Goal: Information Seeking & Learning: Check status

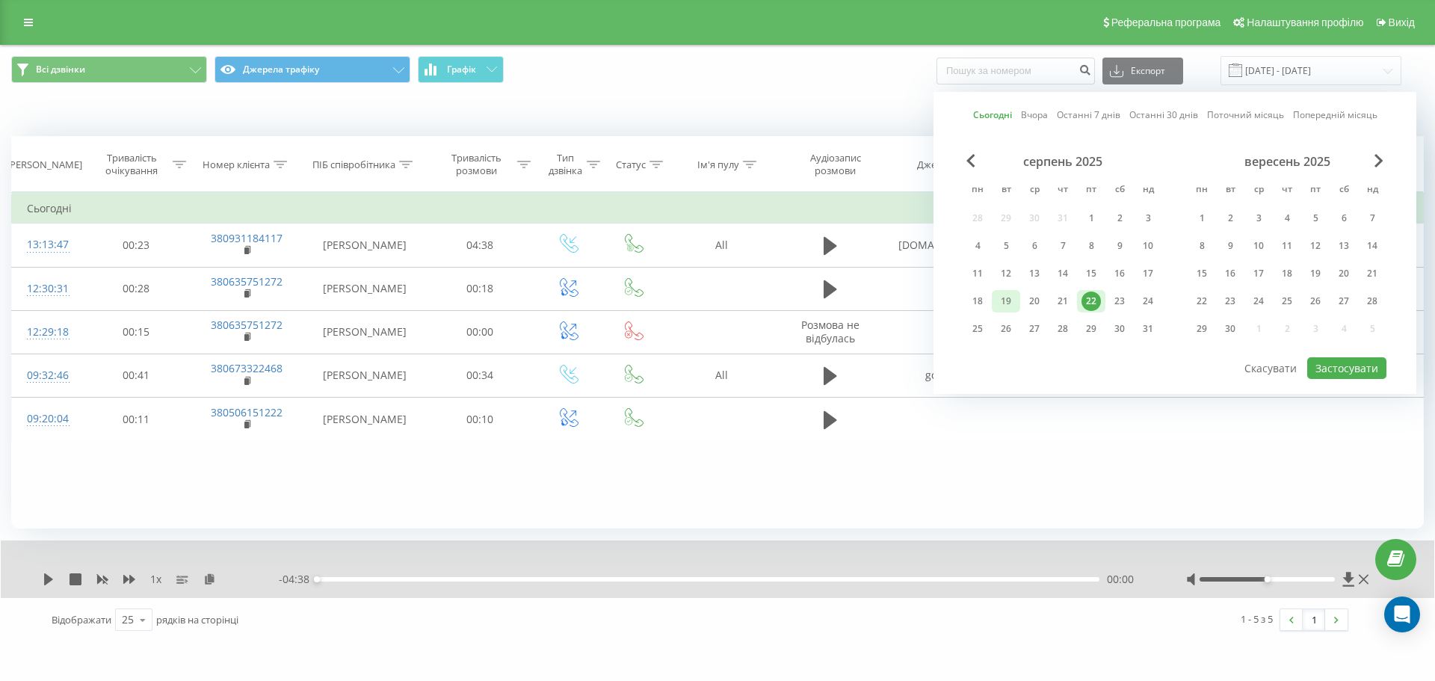
click at [1006, 297] on div "19" at bounding box center [1005, 300] width 19 height 19
click at [1314, 271] on div "19" at bounding box center [1314, 273] width 19 height 19
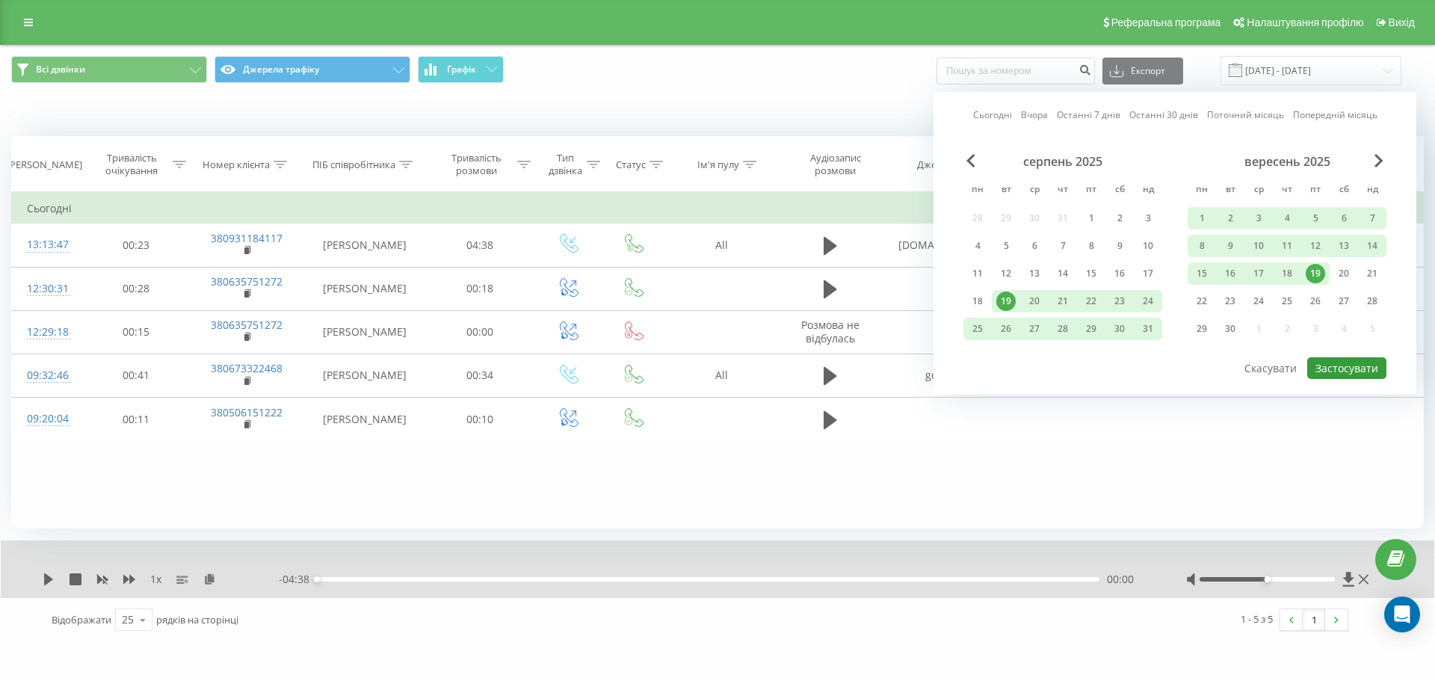
click at [1352, 366] on button "Застосувати" at bounding box center [1346, 368] width 79 height 22
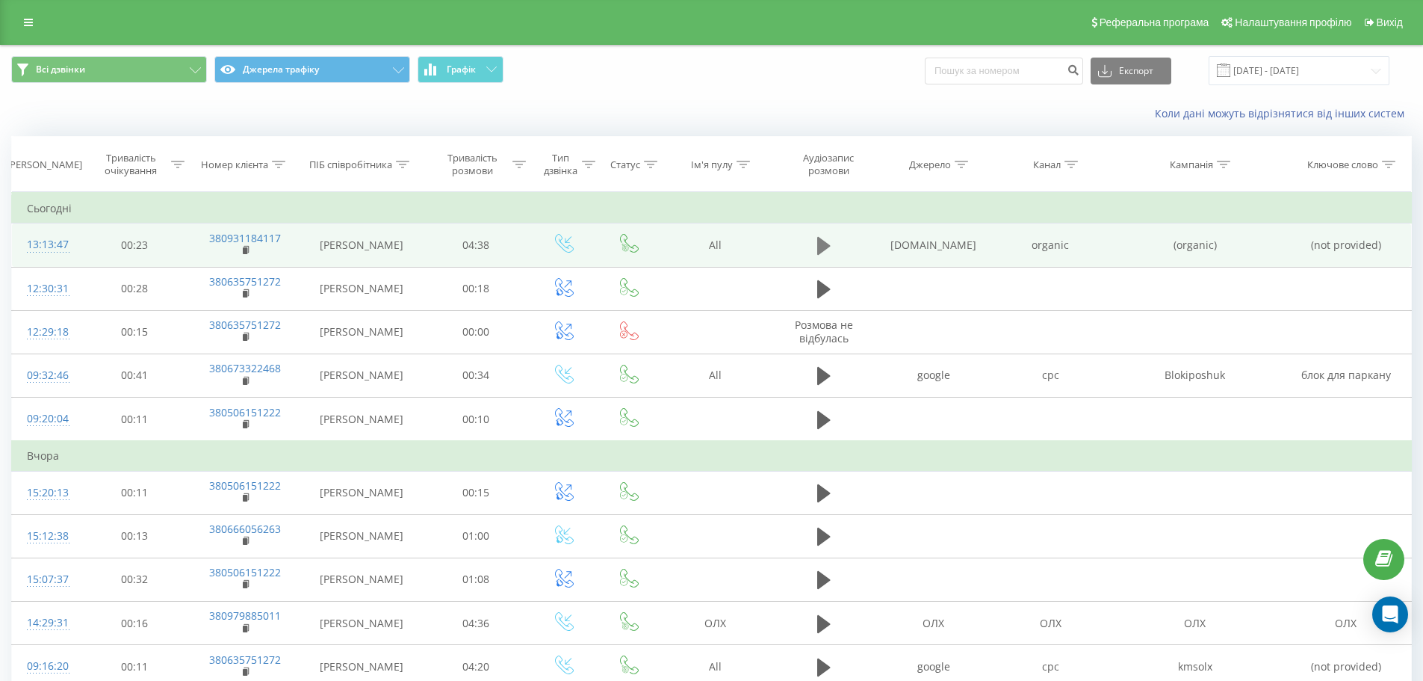
click at [829, 244] on icon at bounding box center [823, 246] width 13 height 18
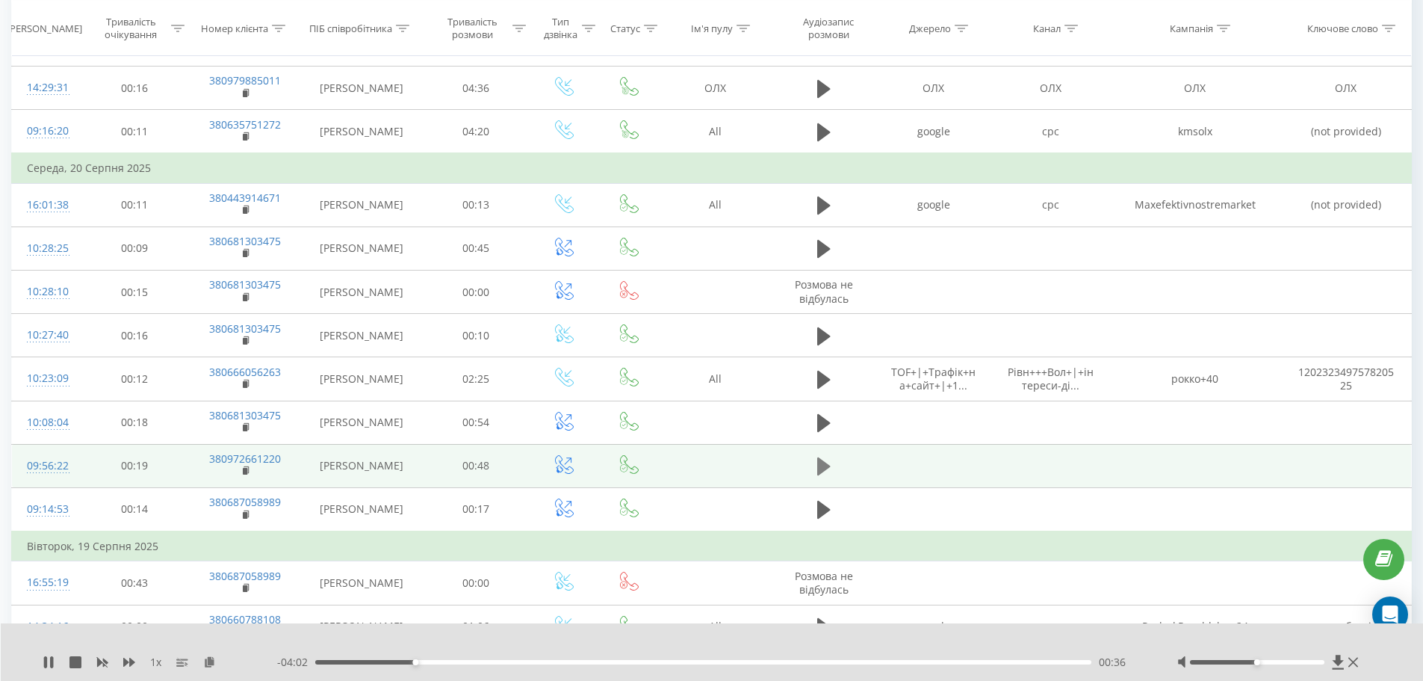
scroll to position [460, 0]
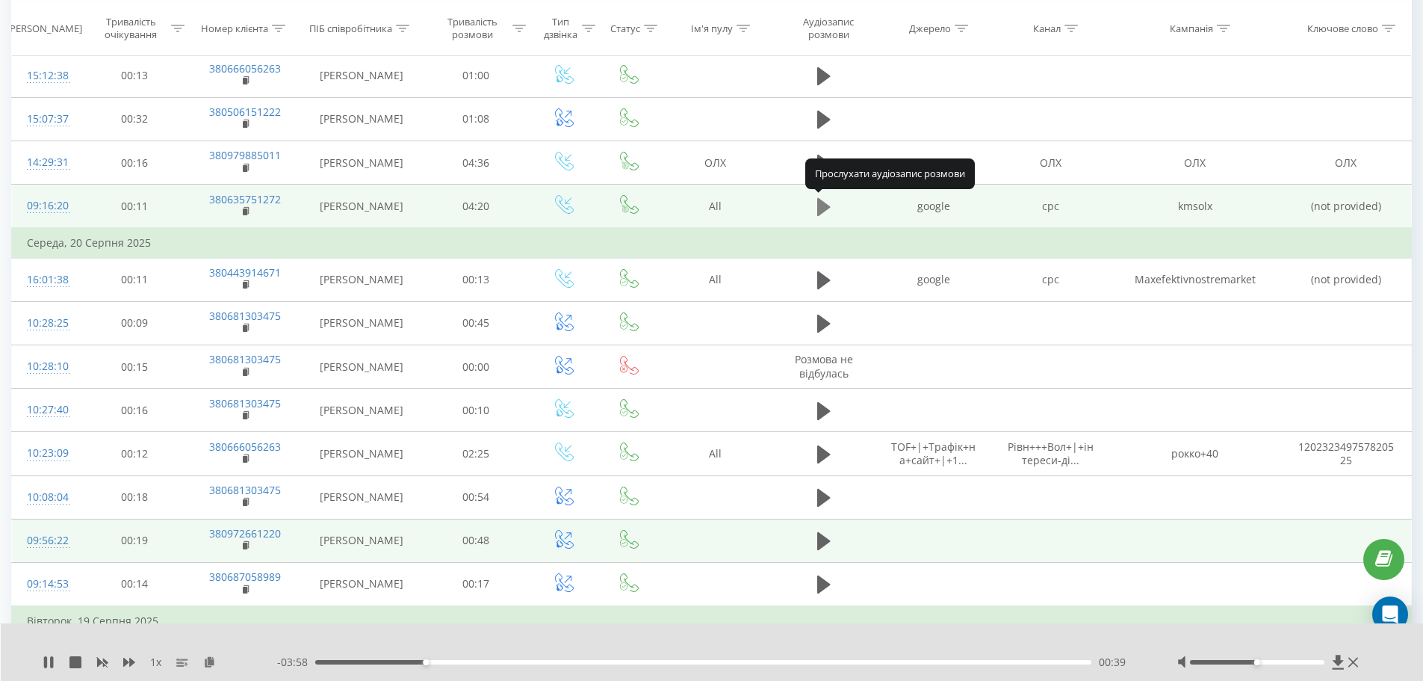
click at [824, 214] on icon at bounding box center [823, 206] width 13 height 21
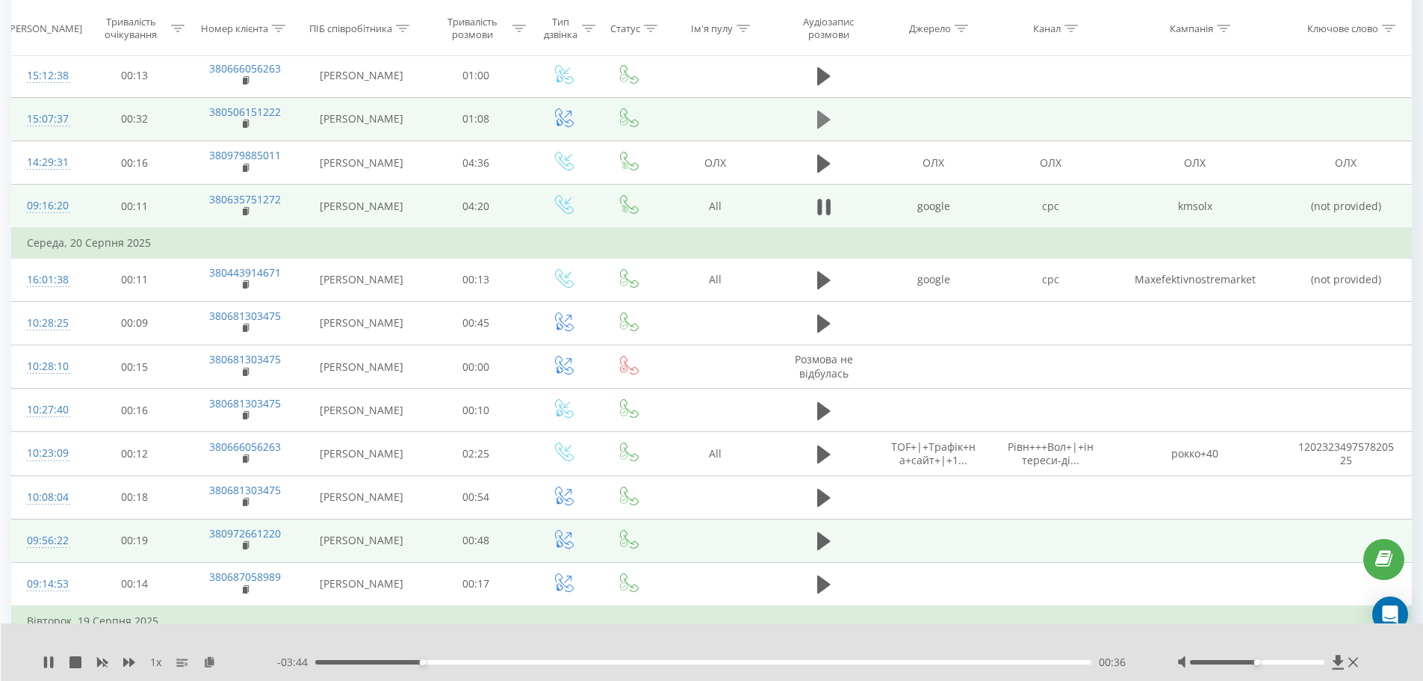
click at [827, 120] on icon at bounding box center [823, 120] width 13 height 18
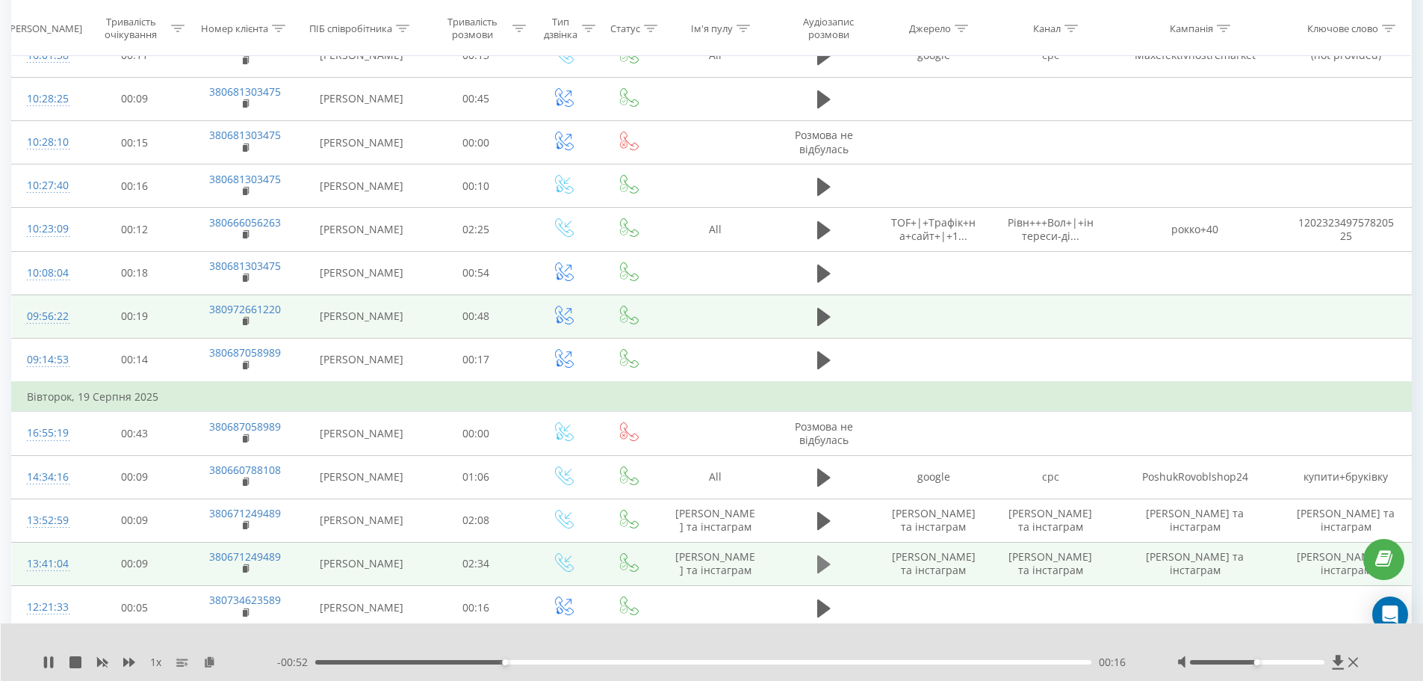
scroll to position [759, 0]
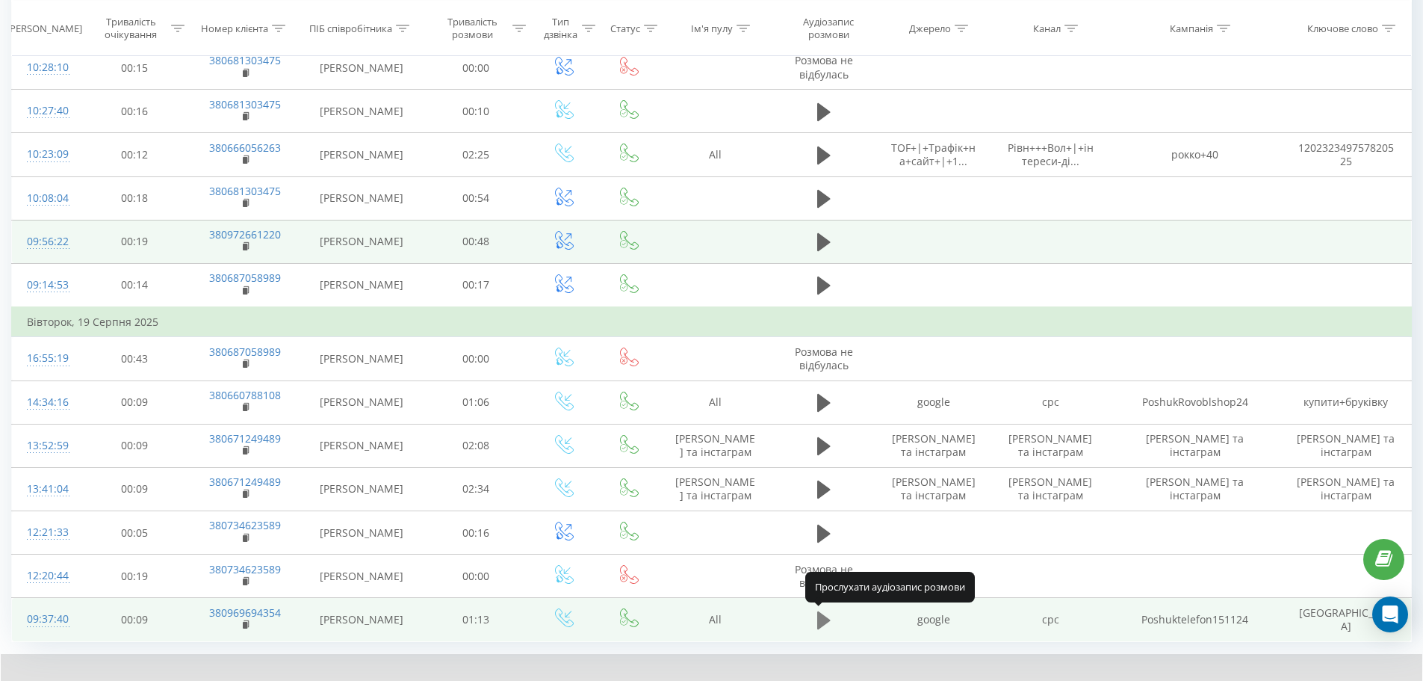
click at [825, 611] on icon at bounding box center [823, 620] width 13 height 21
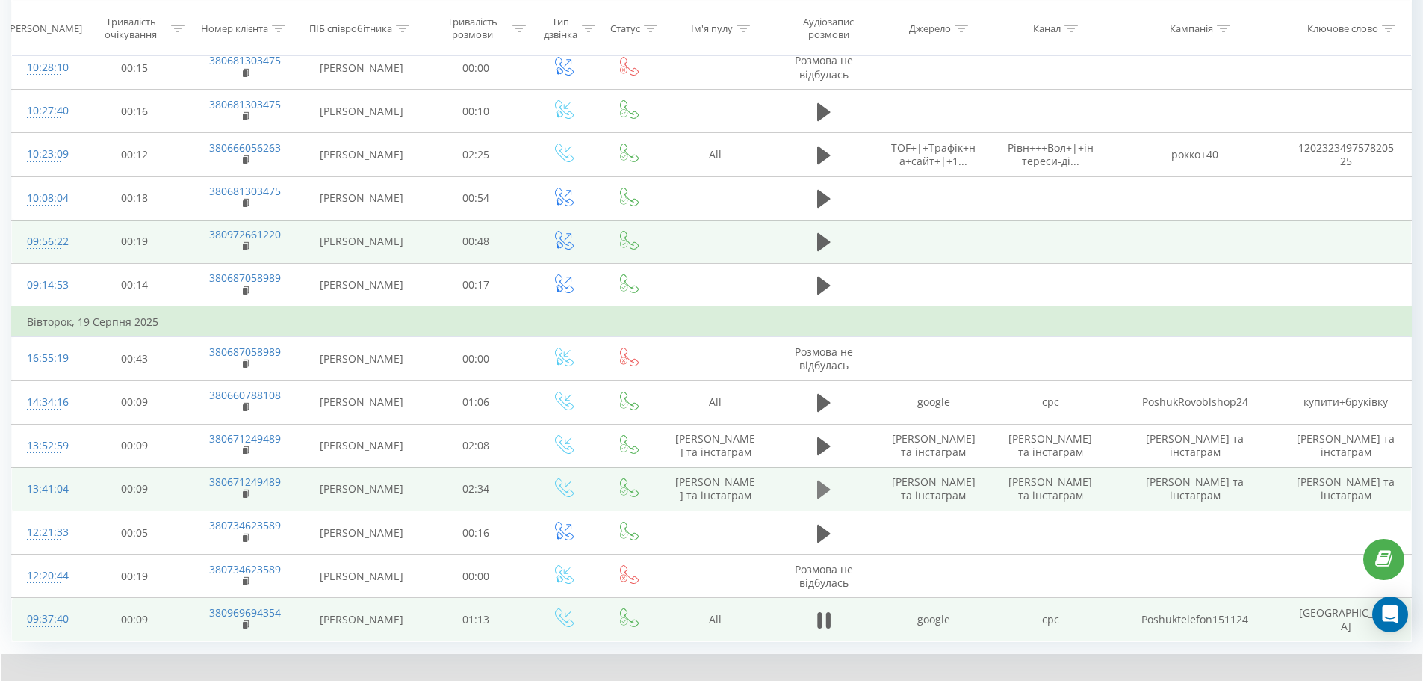
click at [818, 497] on icon at bounding box center [823, 489] width 13 height 18
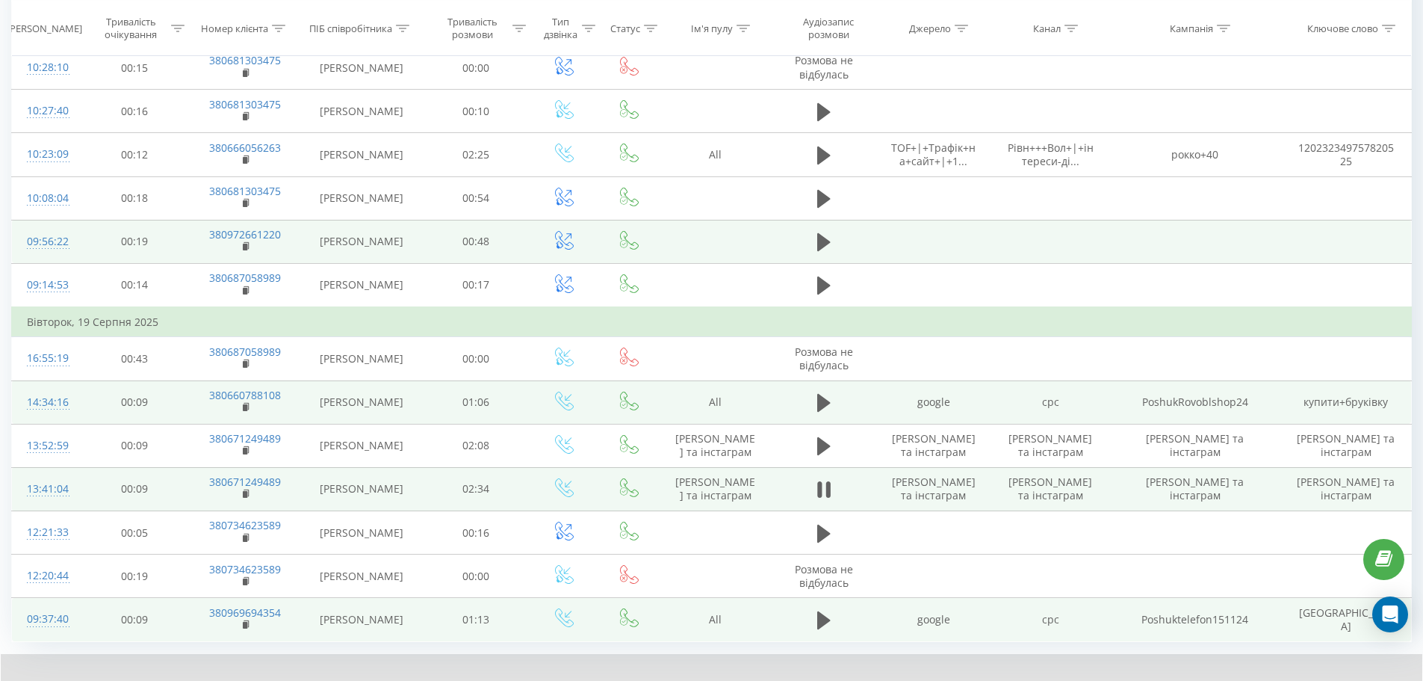
scroll to position [684, 0]
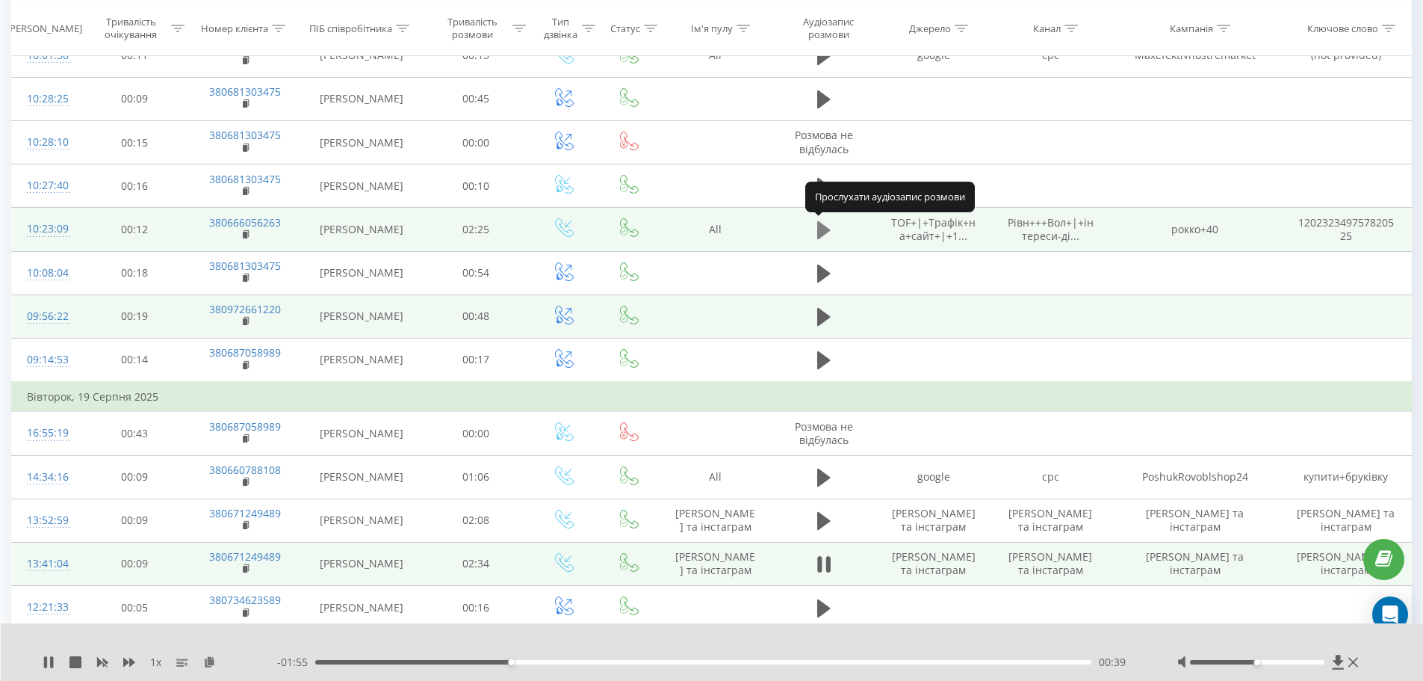
click at [822, 236] on icon at bounding box center [823, 230] width 13 height 18
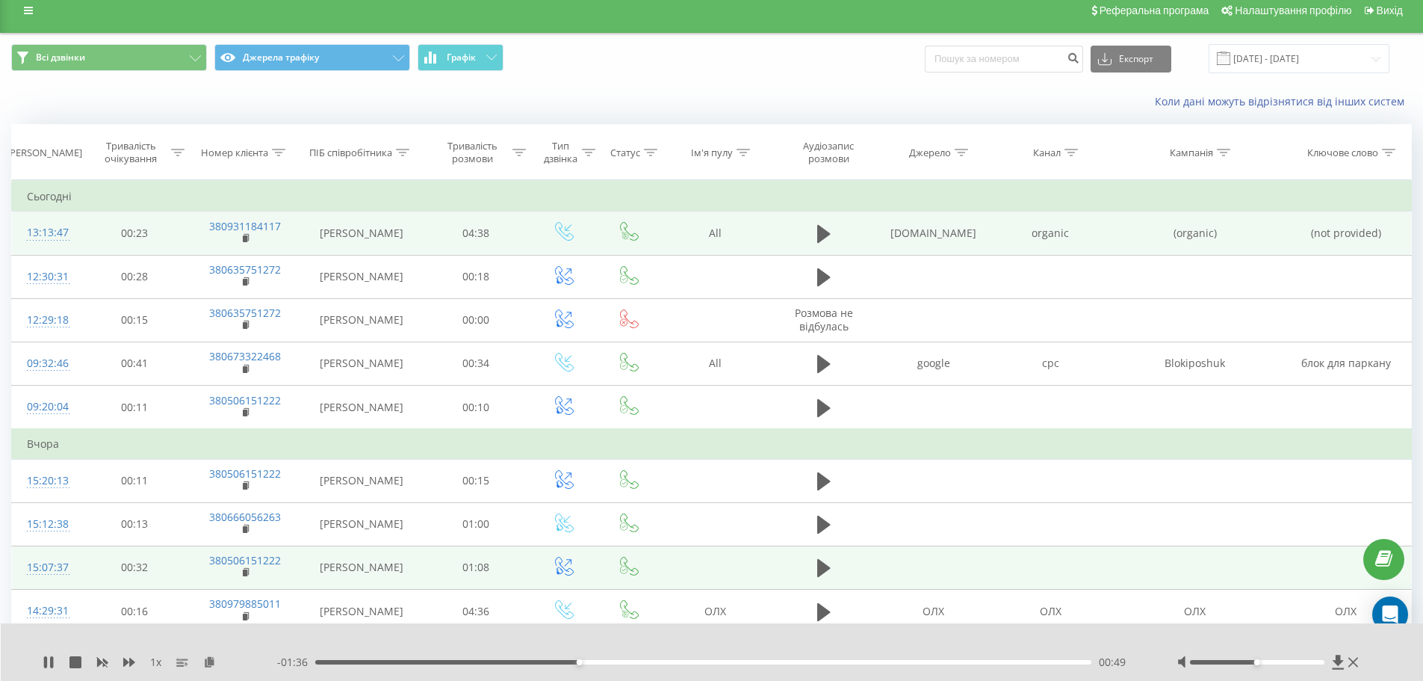
scroll to position [0, 0]
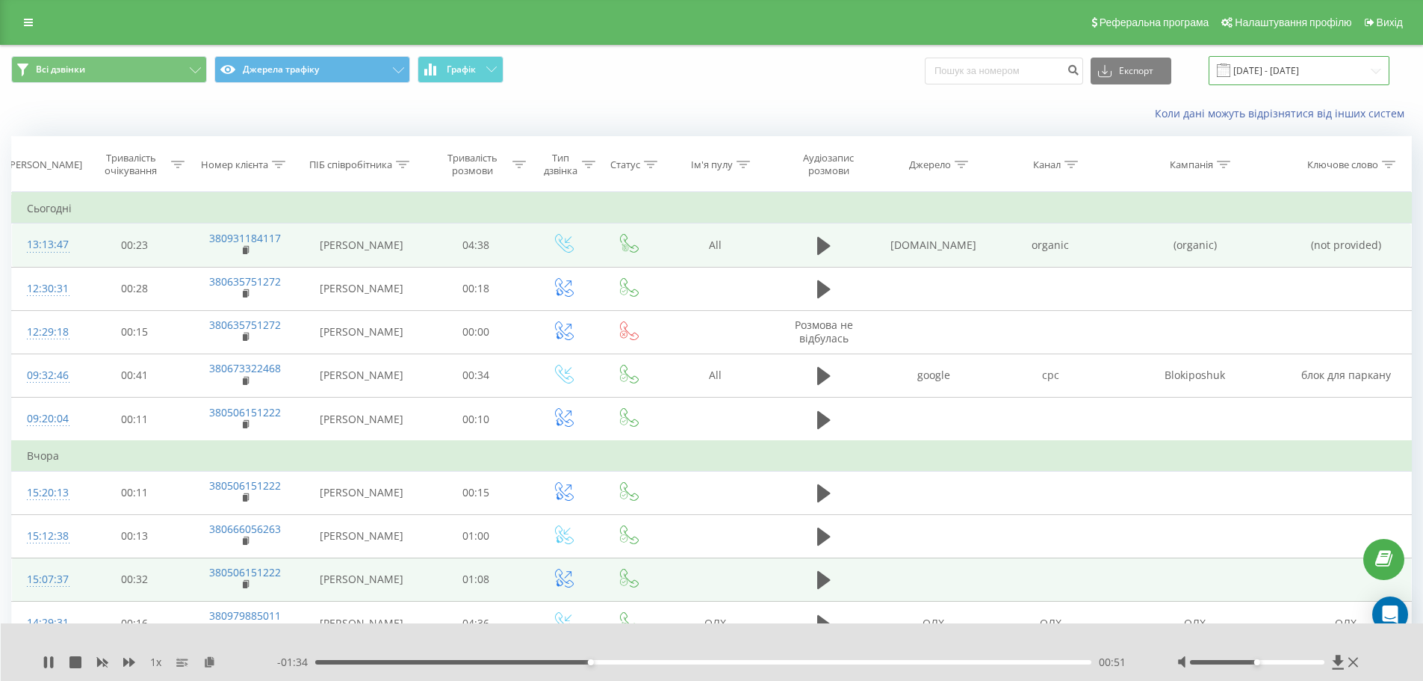
click at [1379, 64] on input "19.08.2025 - 19.09.2025" at bounding box center [1299, 70] width 181 height 29
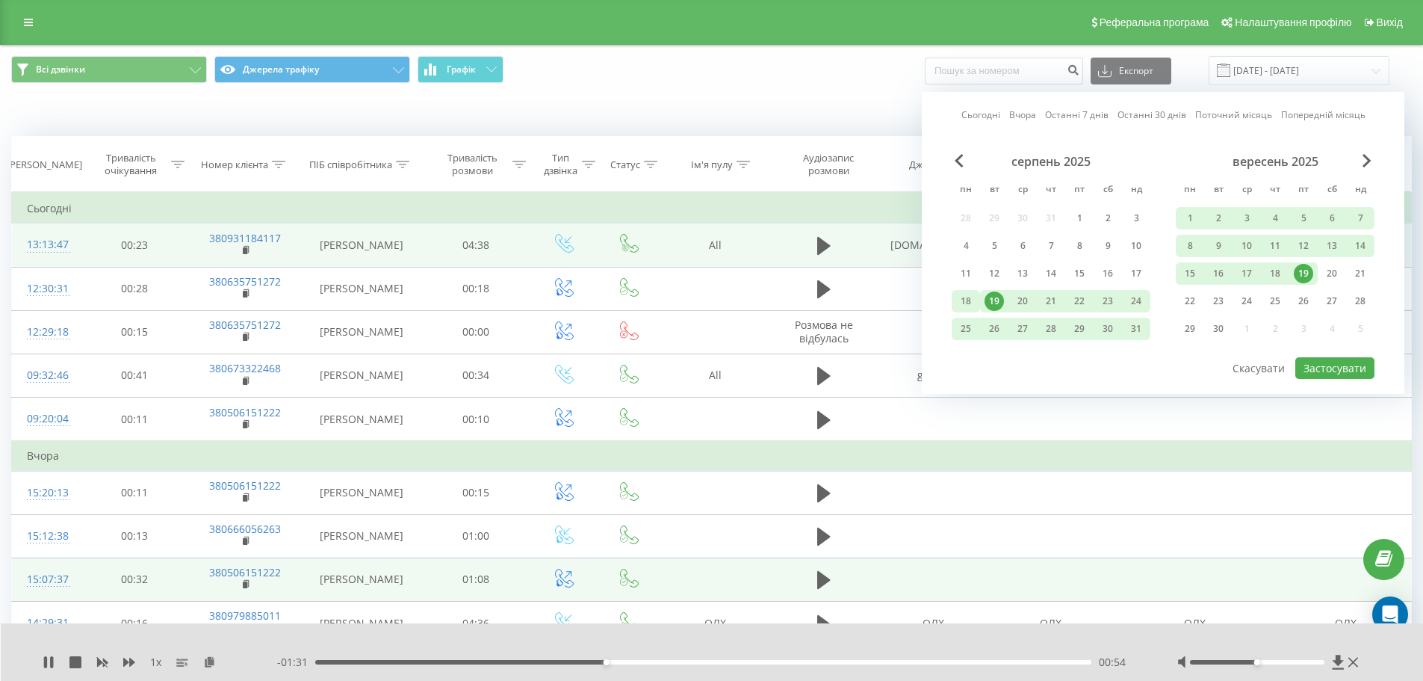
click at [964, 303] on div "18" at bounding box center [965, 300] width 19 height 19
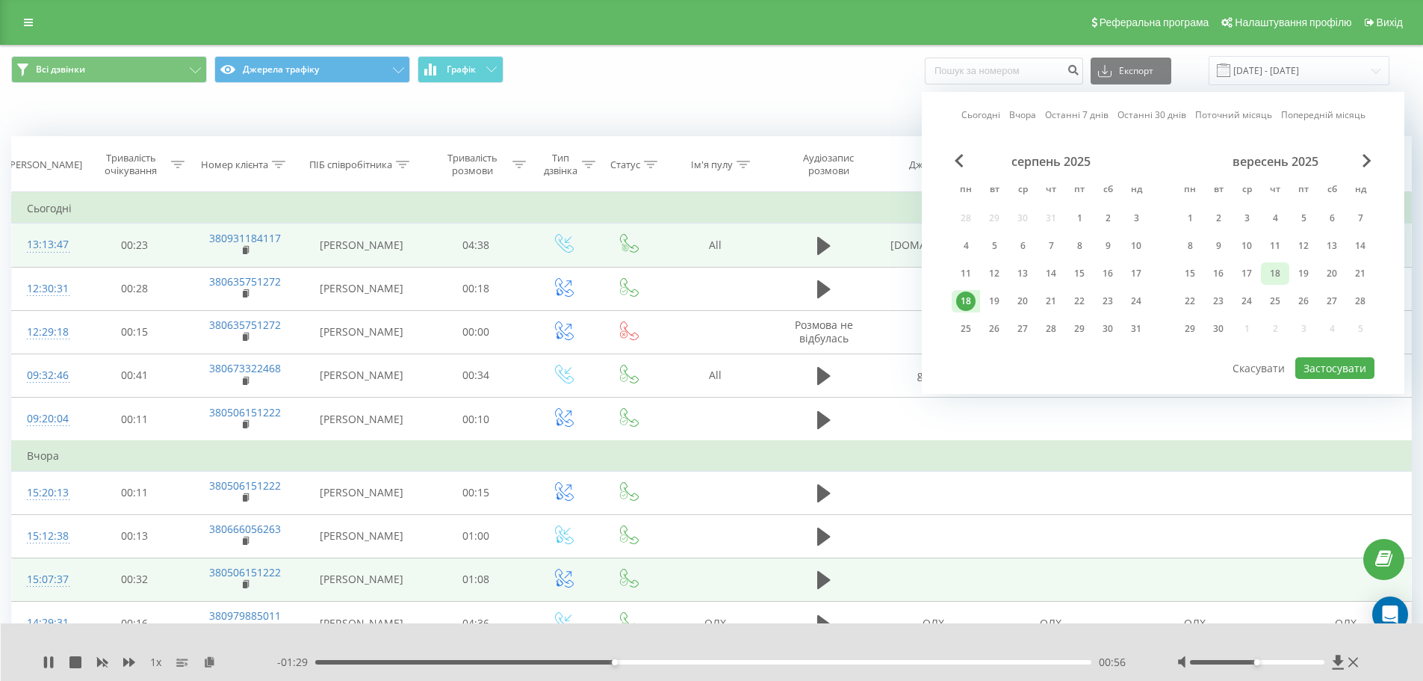
click at [1275, 270] on div "18" at bounding box center [1275, 273] width 19 height 19
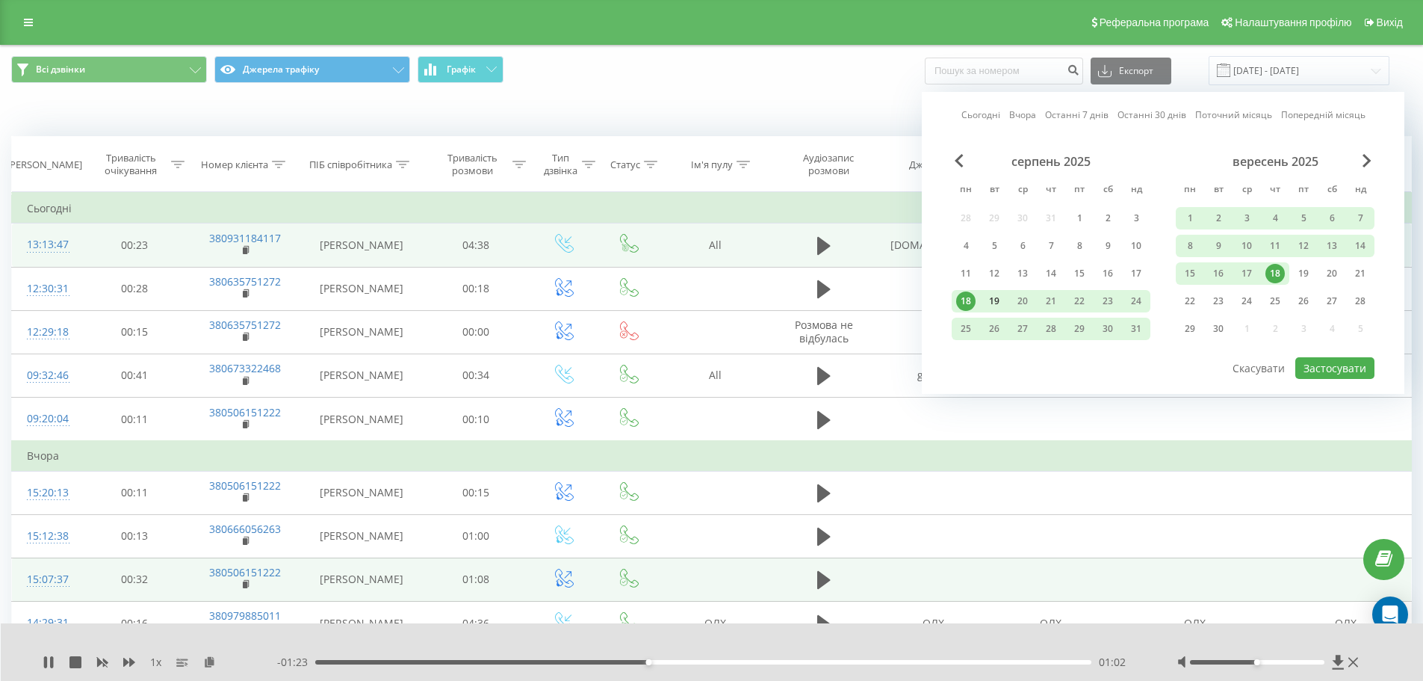
click at [997, 299] on div "19" at bounding box center [994, 300] width 19 height 19
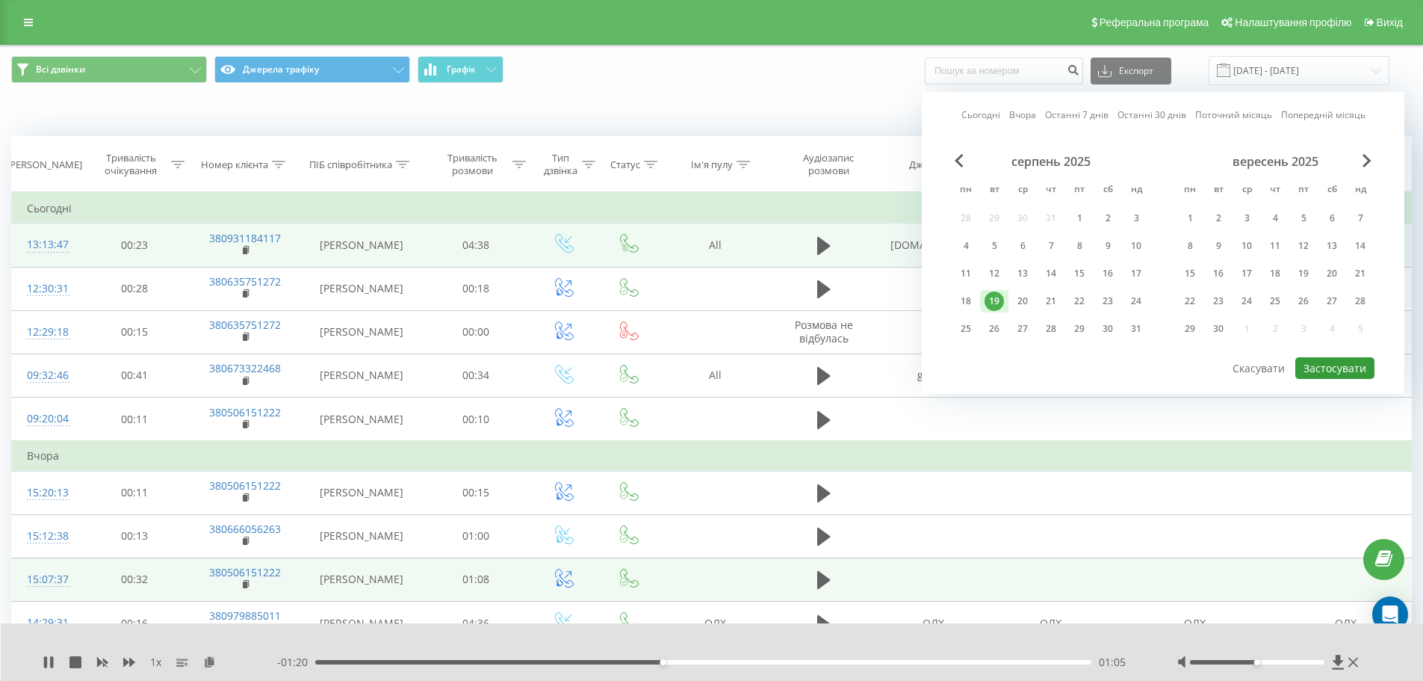
click at [1331, 370] on button "Застосувати" at bounding box center [1335, 368] width 79 height 22
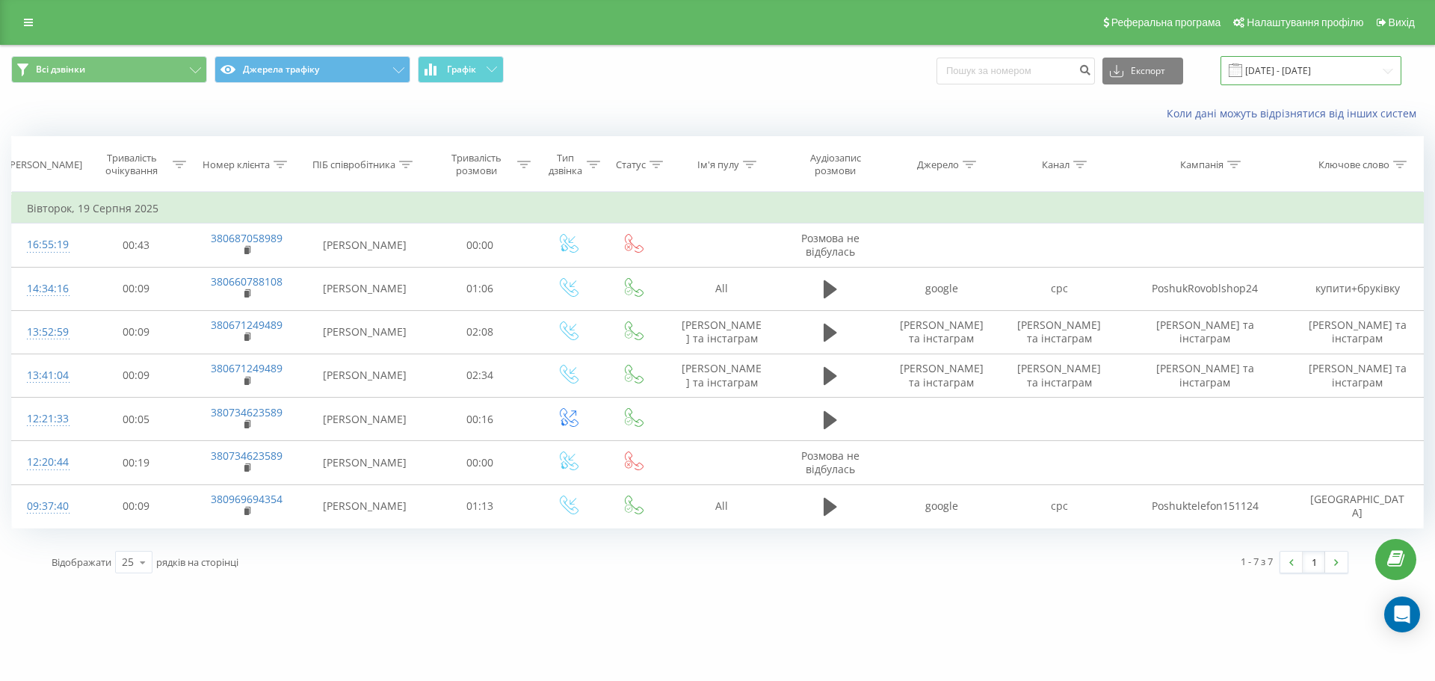
click at [1389, 75] on input "19.08.2025 - 19.08.2025" at bounding box center [1310, 70] width 181 height 29
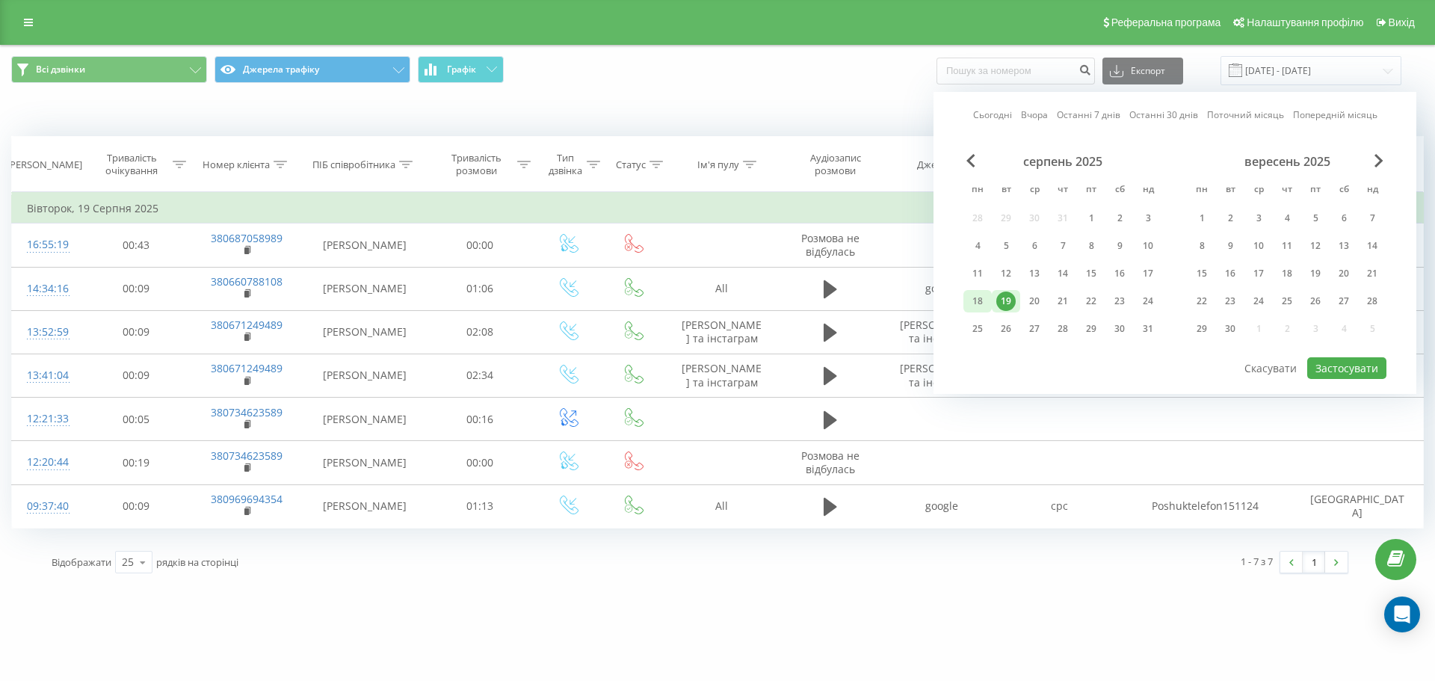
click at [980, 301] on div "18" at bounding box center [977, 300] width 19 height 19
click at [1000, 300] on div "19" at bounding box center [1005, 300] width 19 height 19
click at [1337, 369] on button "Застосувати" at bounding box center [1346, 368] width 79 height 22
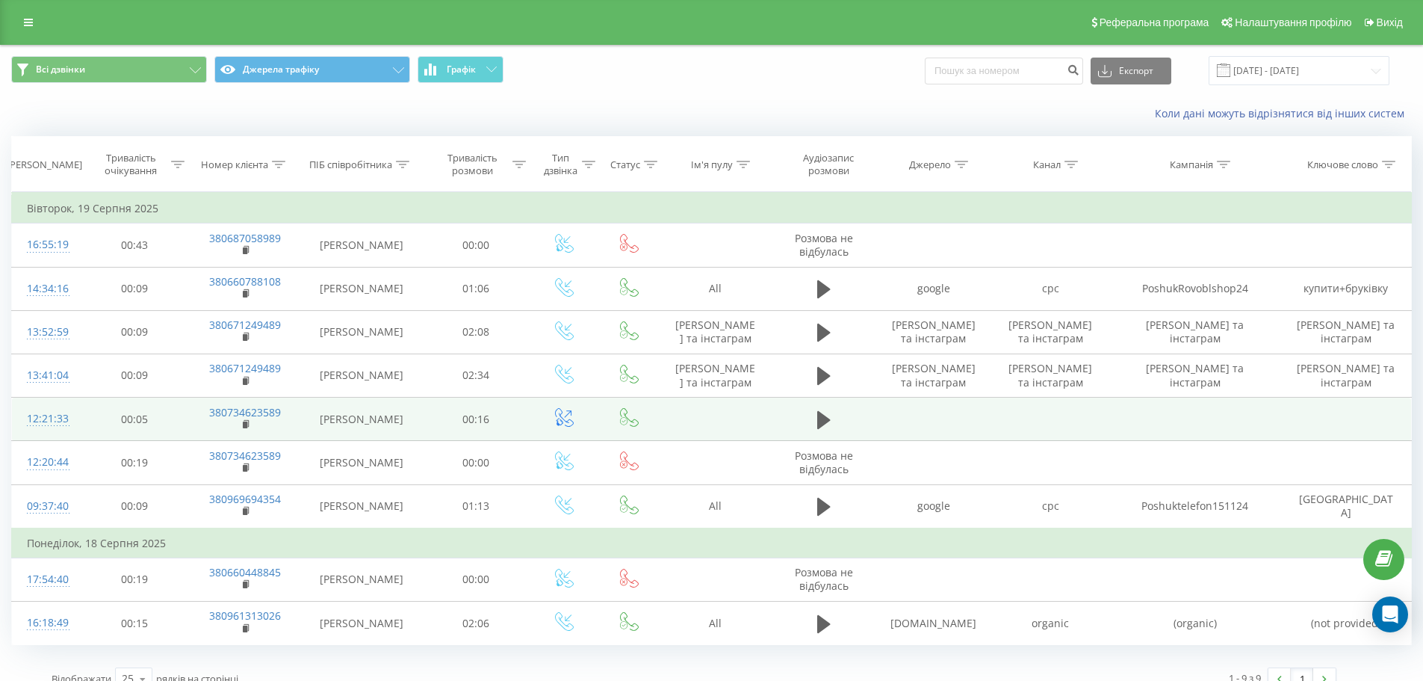
scroll to position [20, 0]
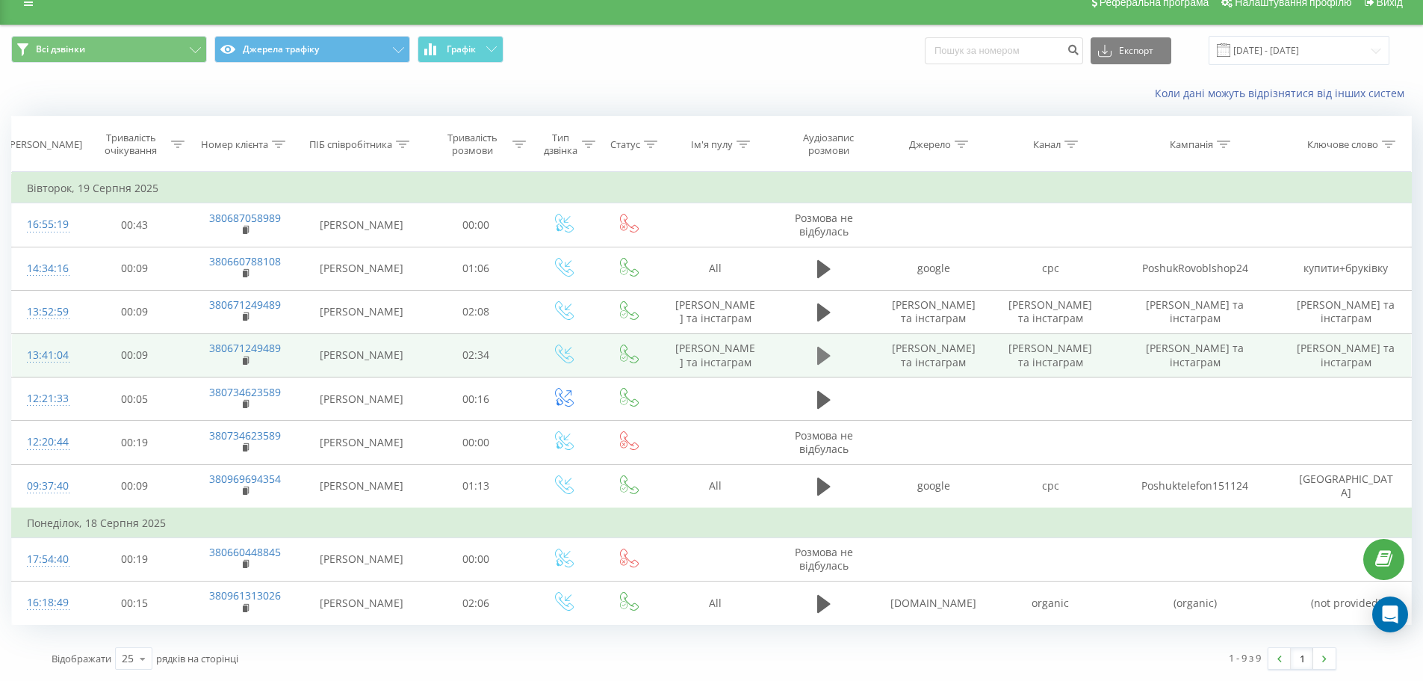
click at [820, 359] on icon at bounding box center [823, 356] width 13 height 18
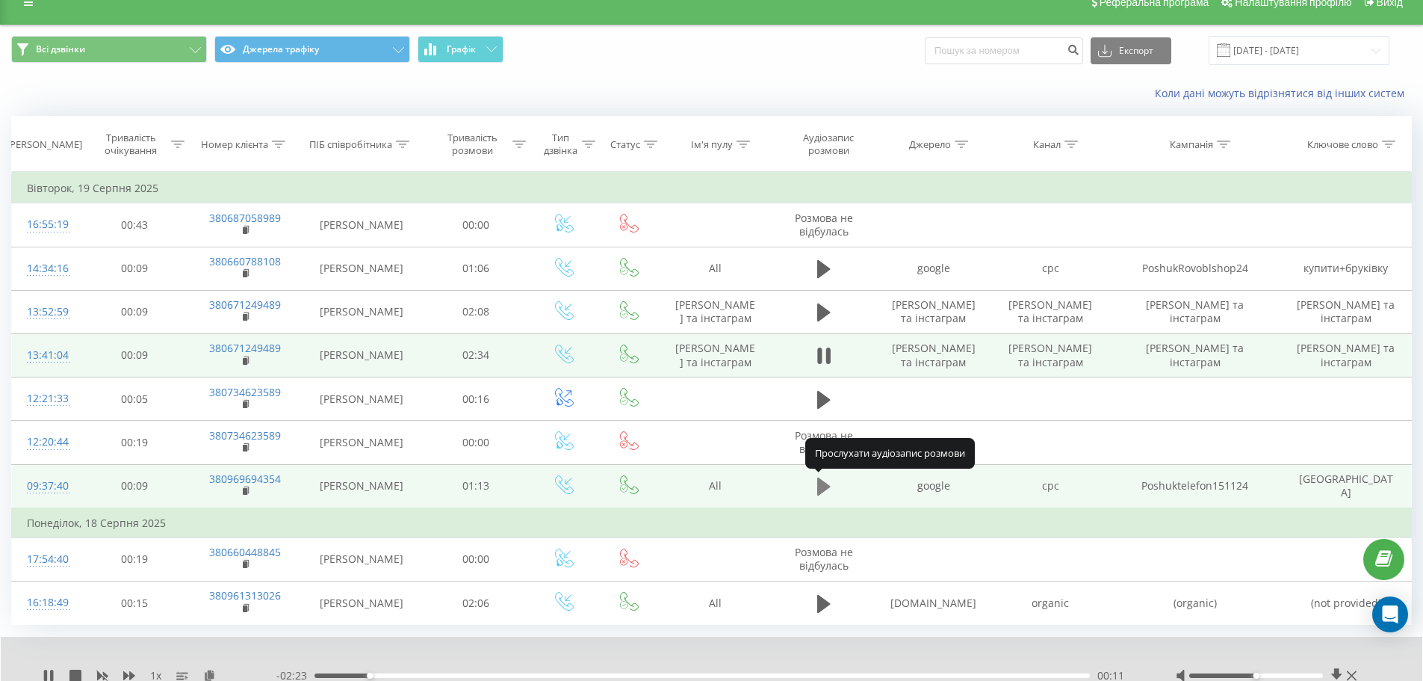
click at [822, 484] on icon at bounding box center [823, 486] width 13 height 18
click at [1308, 44] on input "18.08.2025 - 19.08.2025" at bounding box center [1299, 50] width 181 height 29
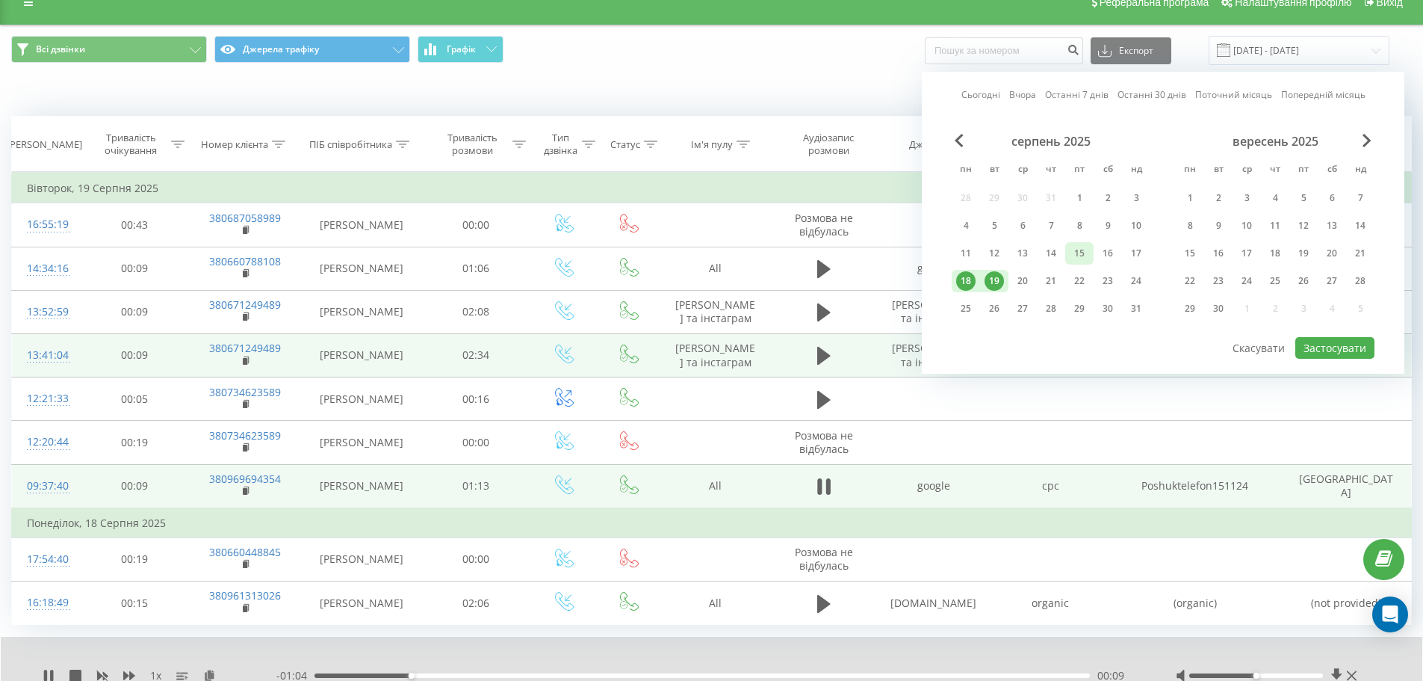
click at [1079, 253] on div "15" at bounding box center [1079, 253] width 19 height 19
click at [1130, 252] on div "17" at bounding box center [1136, 253] width 19 height 19
click at [1349, 347] on button "Застосувати" at bounding box center [1335, 348] width 79 height 22
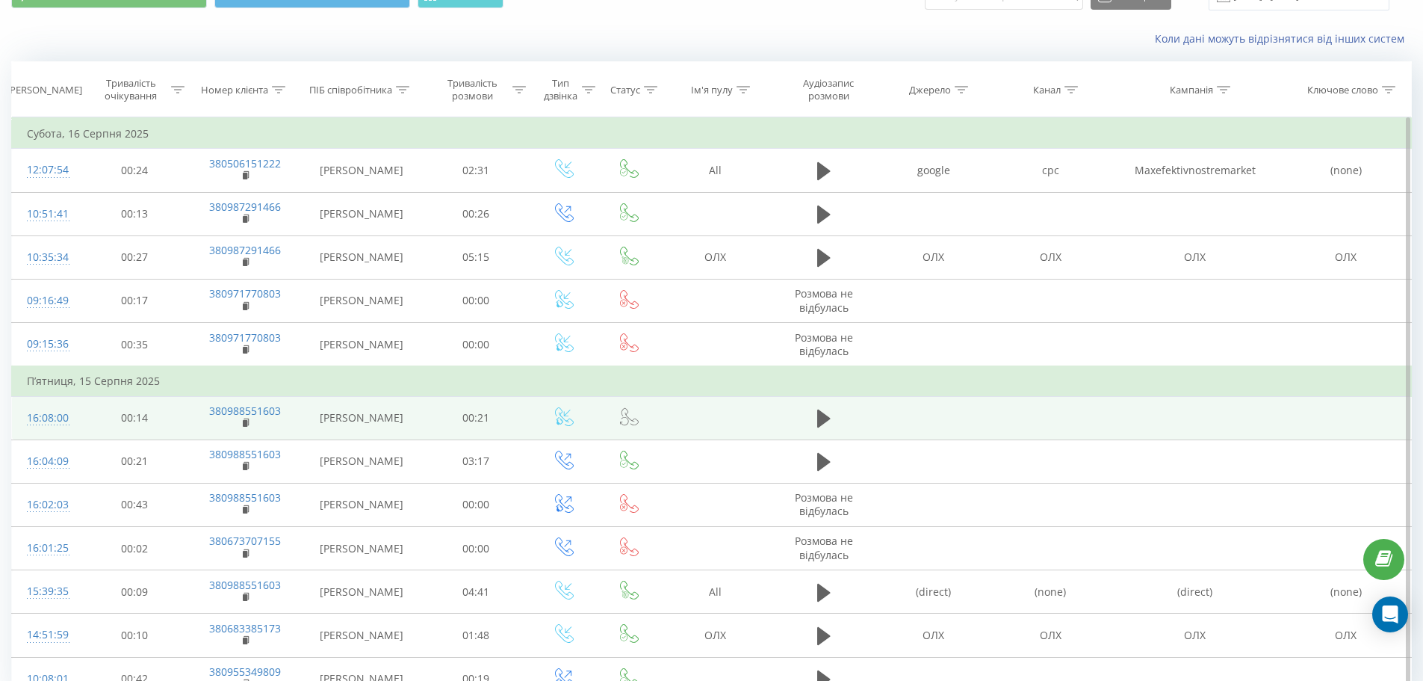
scroll to position [149, 0]
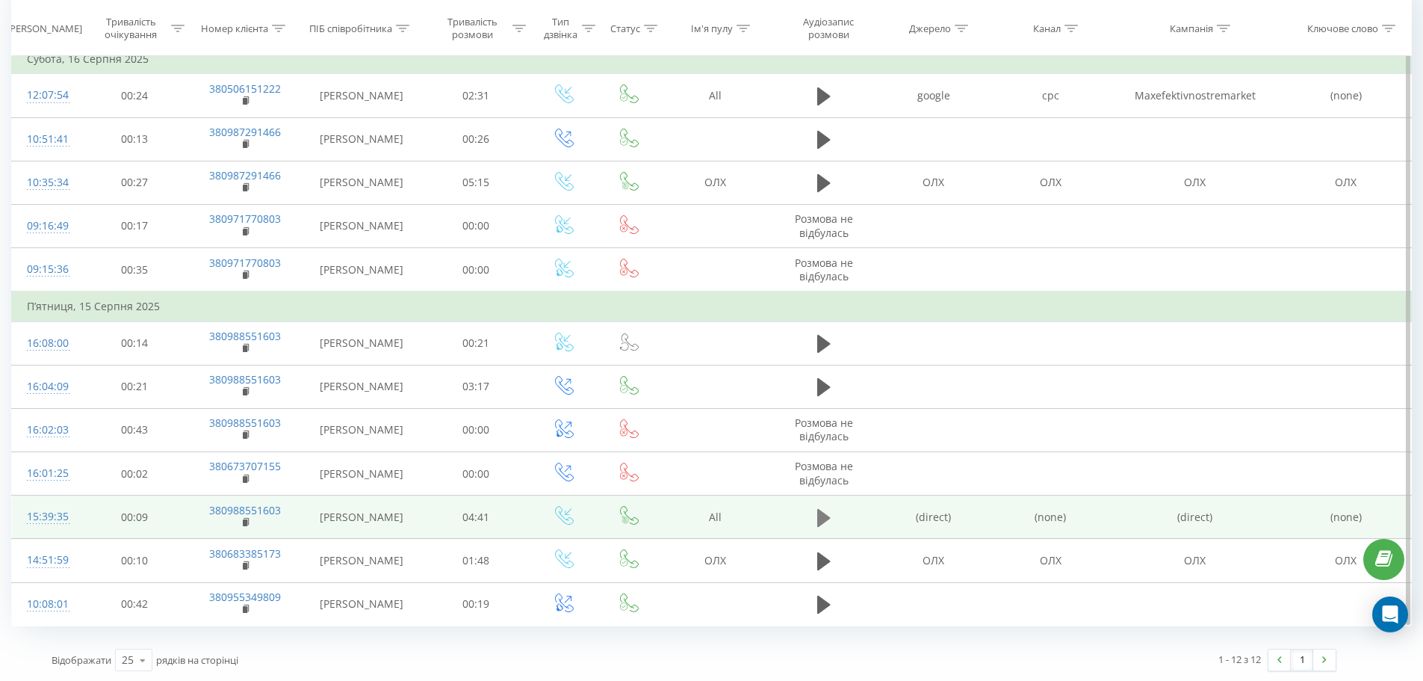
click at [822, 518] on icon at bounding box center [823, 518] width 13 height 18
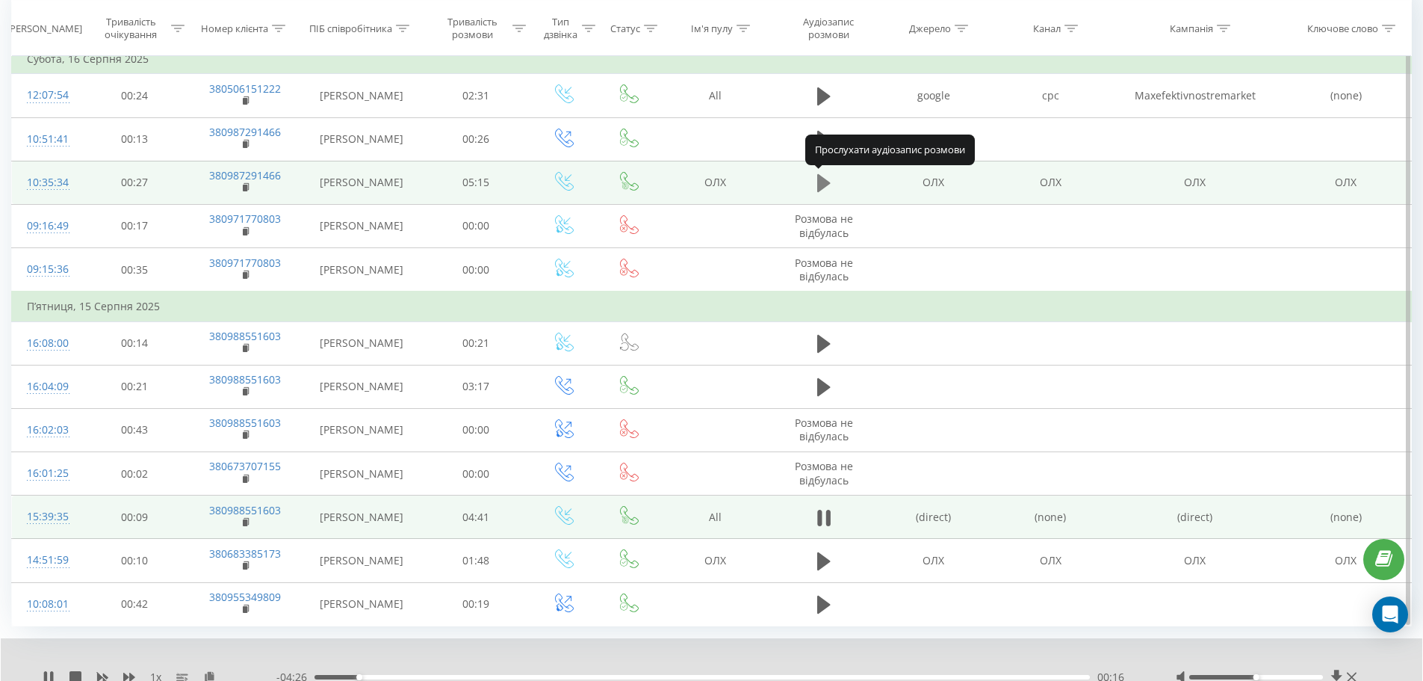
click at [818, 184] on icon at bounding box center [823, 183] width 13 height 18
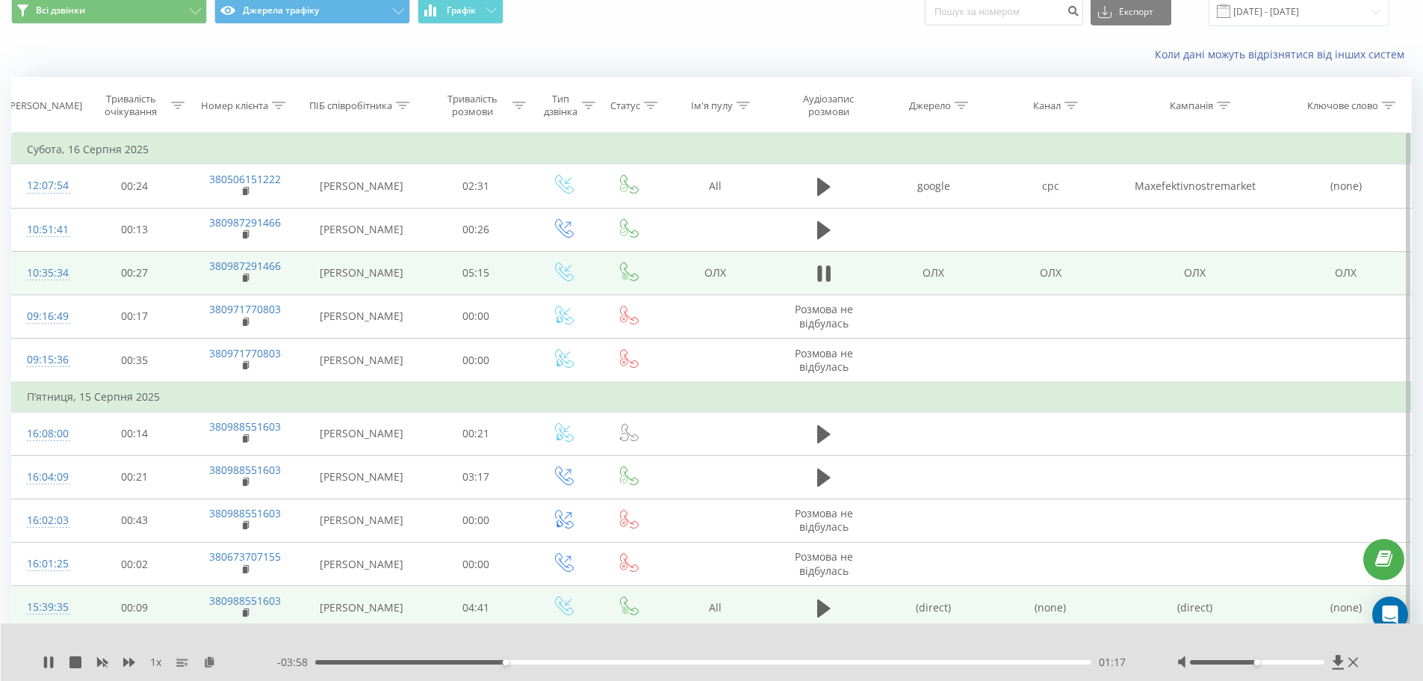
scroll to position [0, 0]
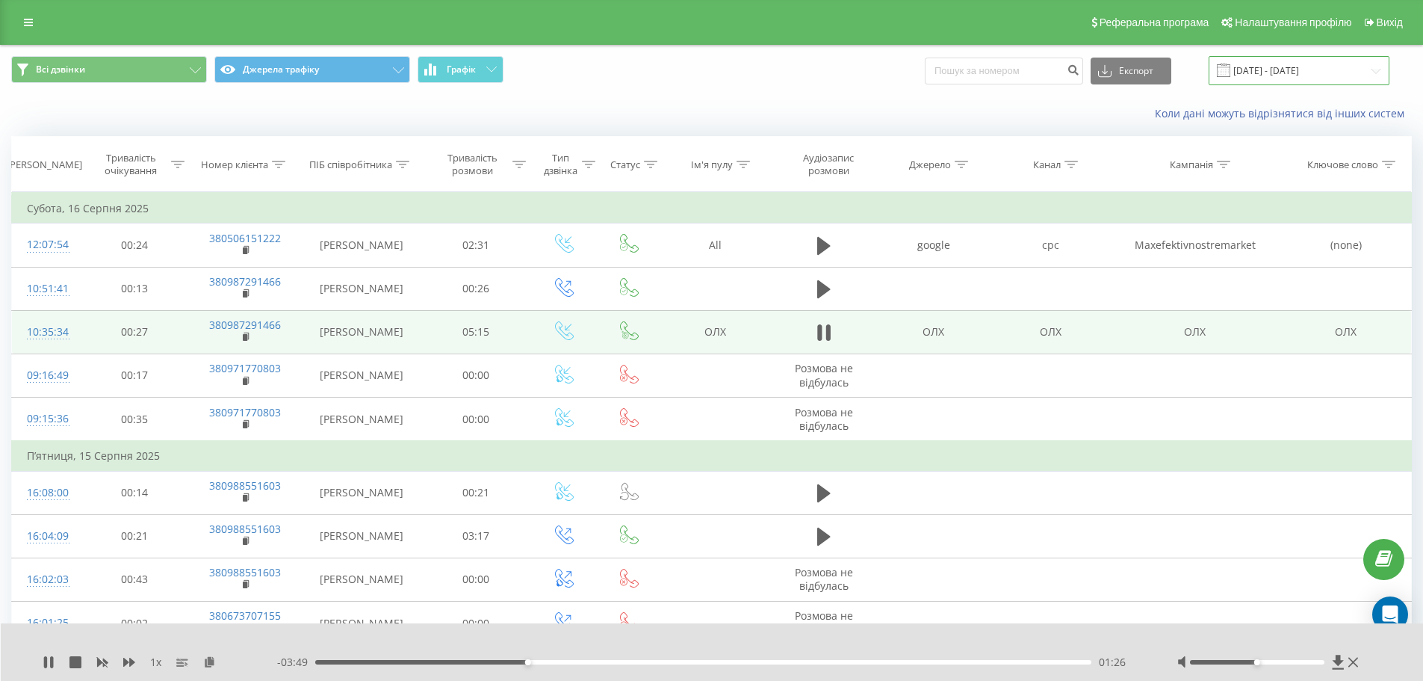
click at [1375, 72] on input "15.08.2025 - 17.08.2025" at bounding box center [1299, 70] width 181 height 29
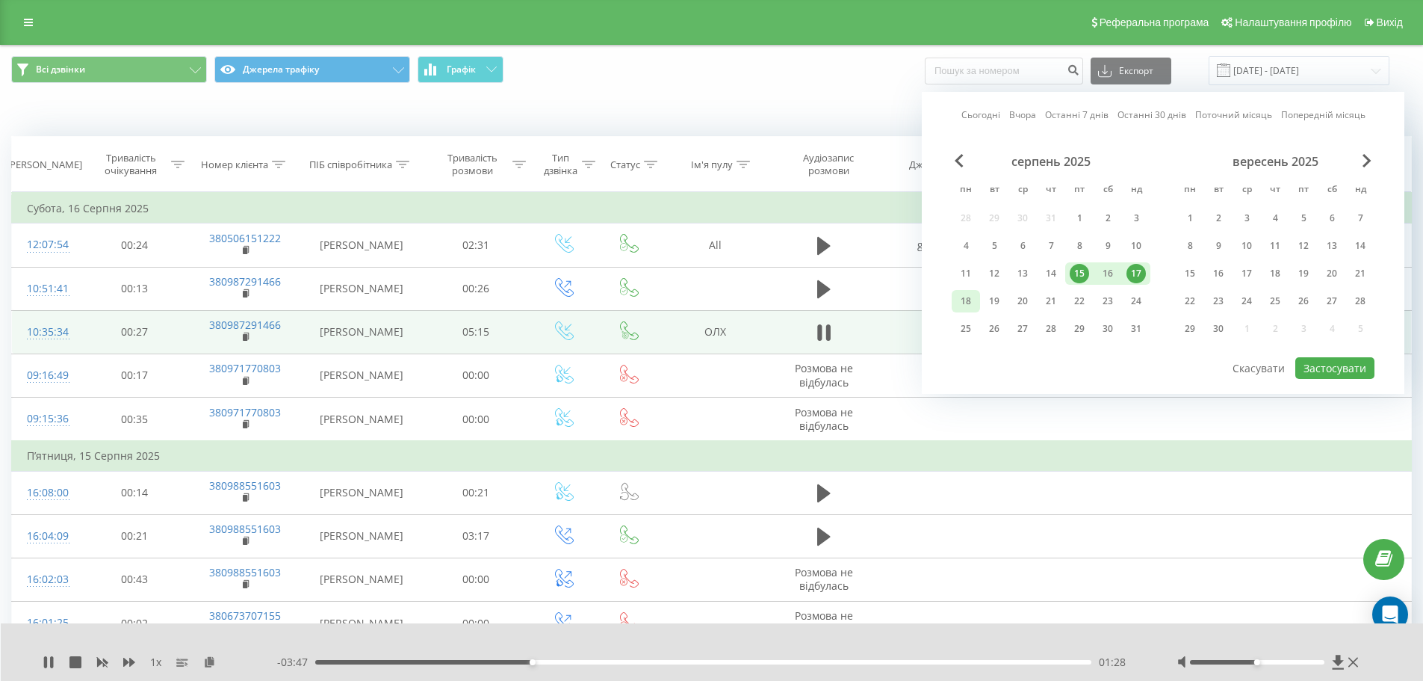
click at [971, 300] on div "18" at bounding box center [965, 300] width 19 height 19
click at [1131, 273] on div "17" at bounding box center [1136, 273] width 19 height 19
click at [994, 300] on div "19" at bounding box center [994, 300] width 19 height 19
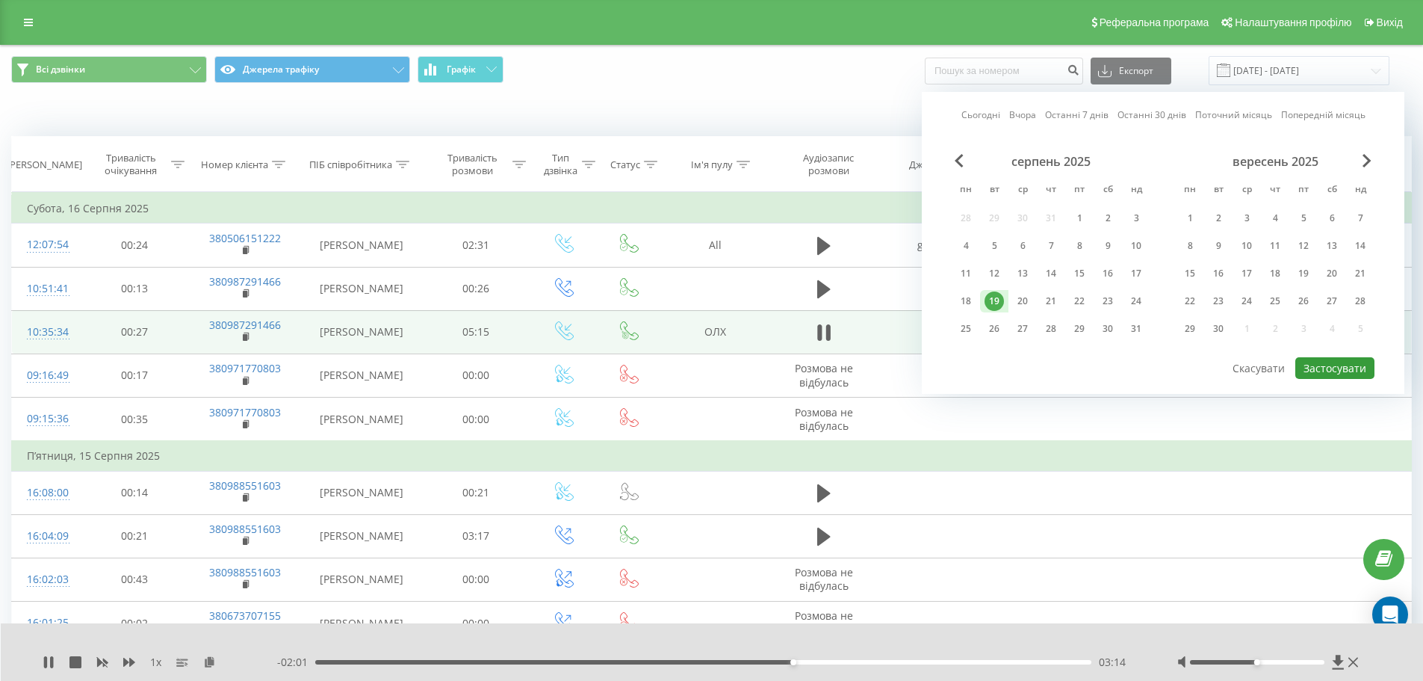
click at [1353, 368] on button "Застосувати" at bounding box center [1335, 368] width 79 height 22
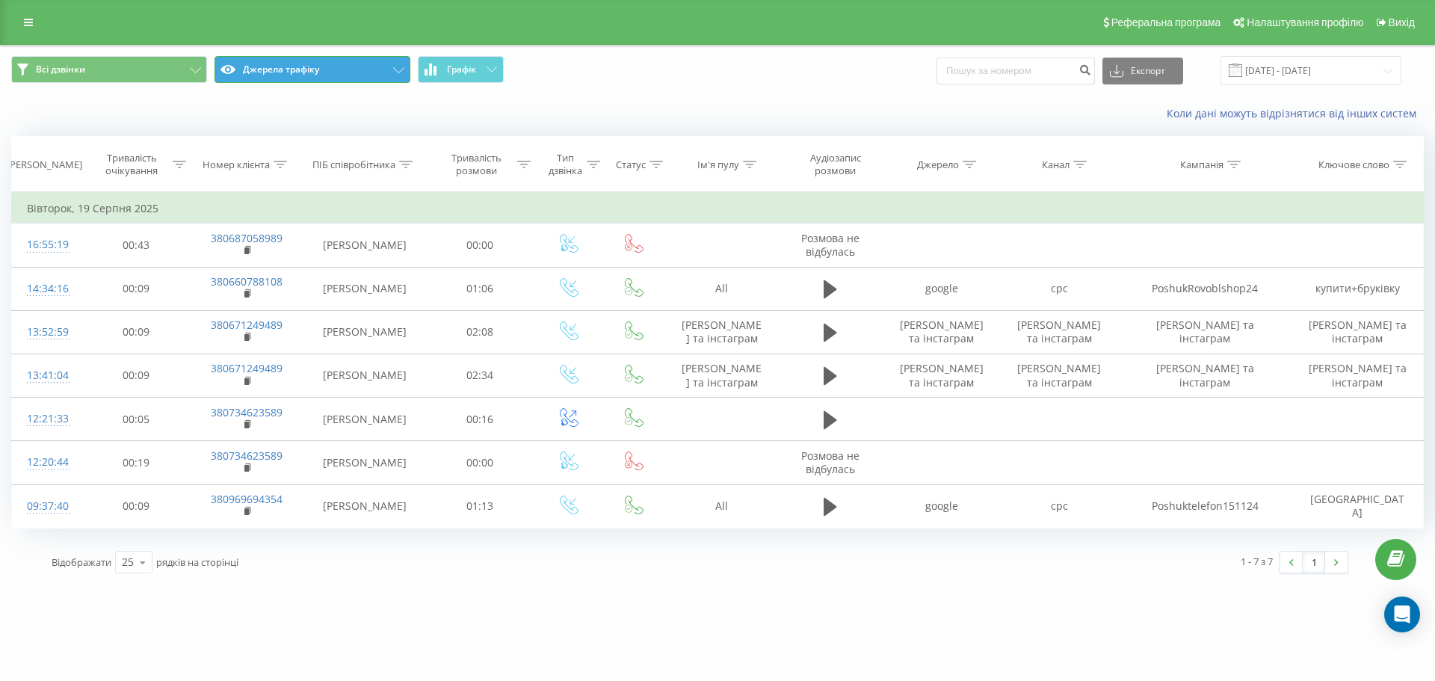
click at [399, 69] on icon at bounding box center [398, 70] width 11 height 6
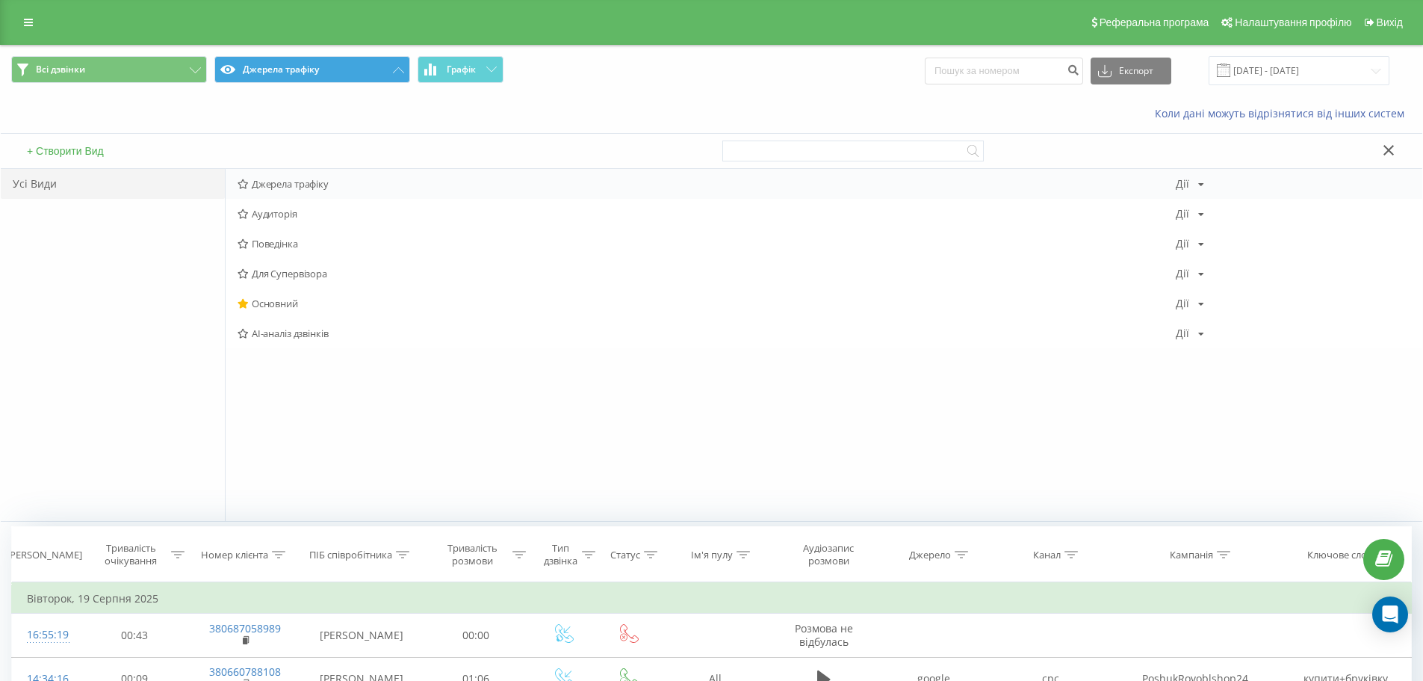
click at [321, 188] on span "Джерела трафіку" at bounding box center [707, 184] width 938 height 10
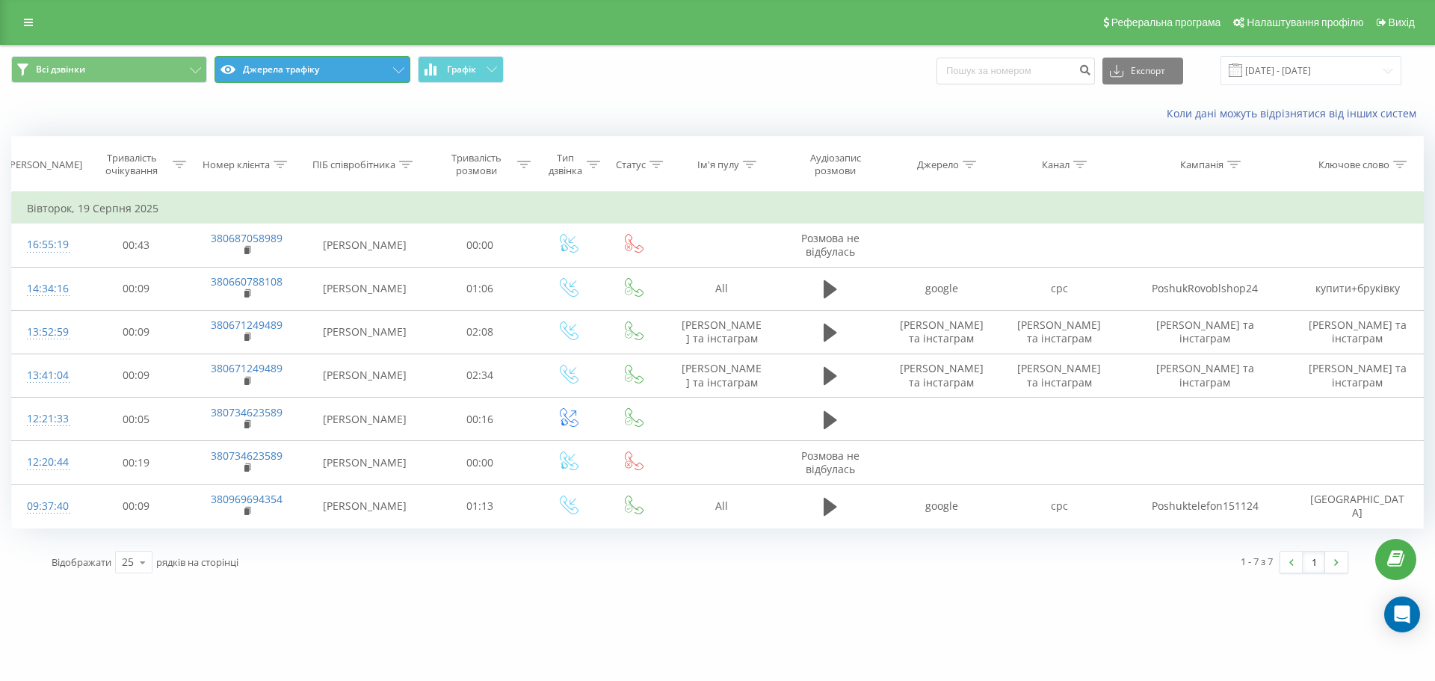
click at [406, 64] on button "Джерела трафіку" at bounding box center [312, 69] width 196 height 27
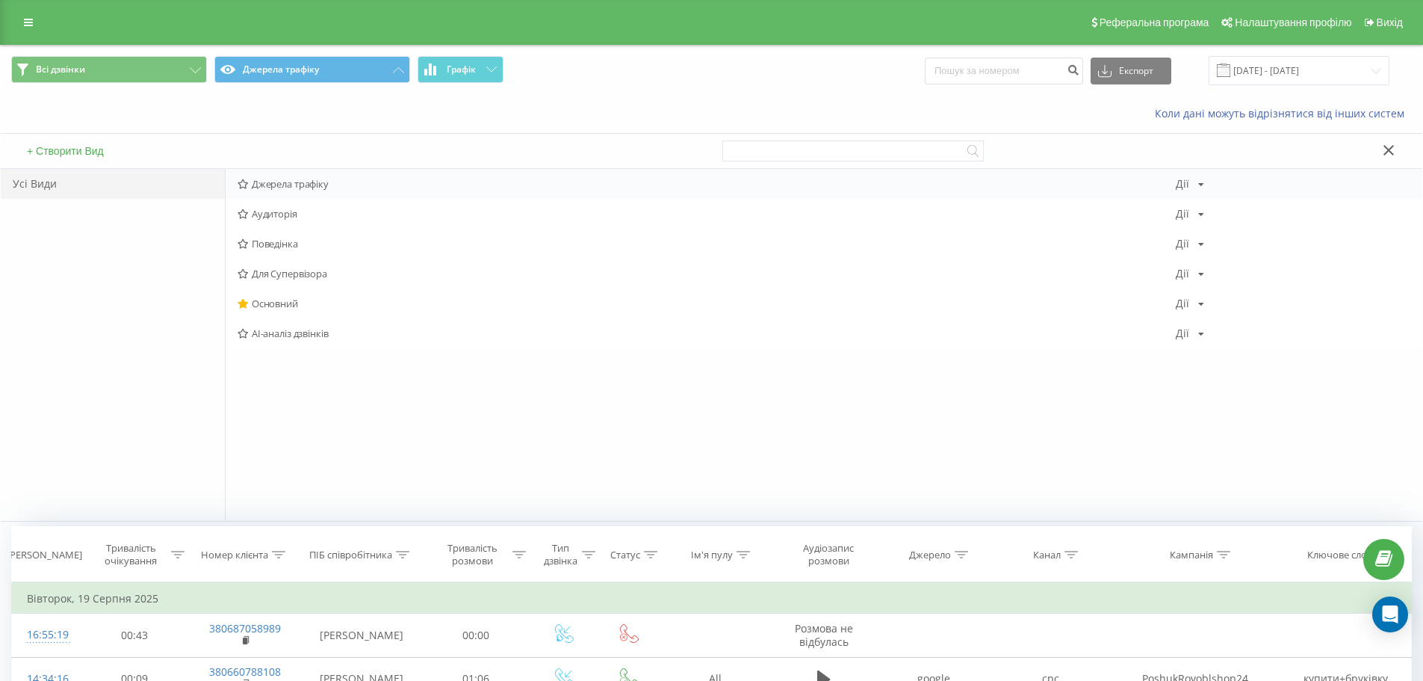
click at [313, 179] on span "Джерела трафіку" at bounding box center [707, 184] width 938 height 10
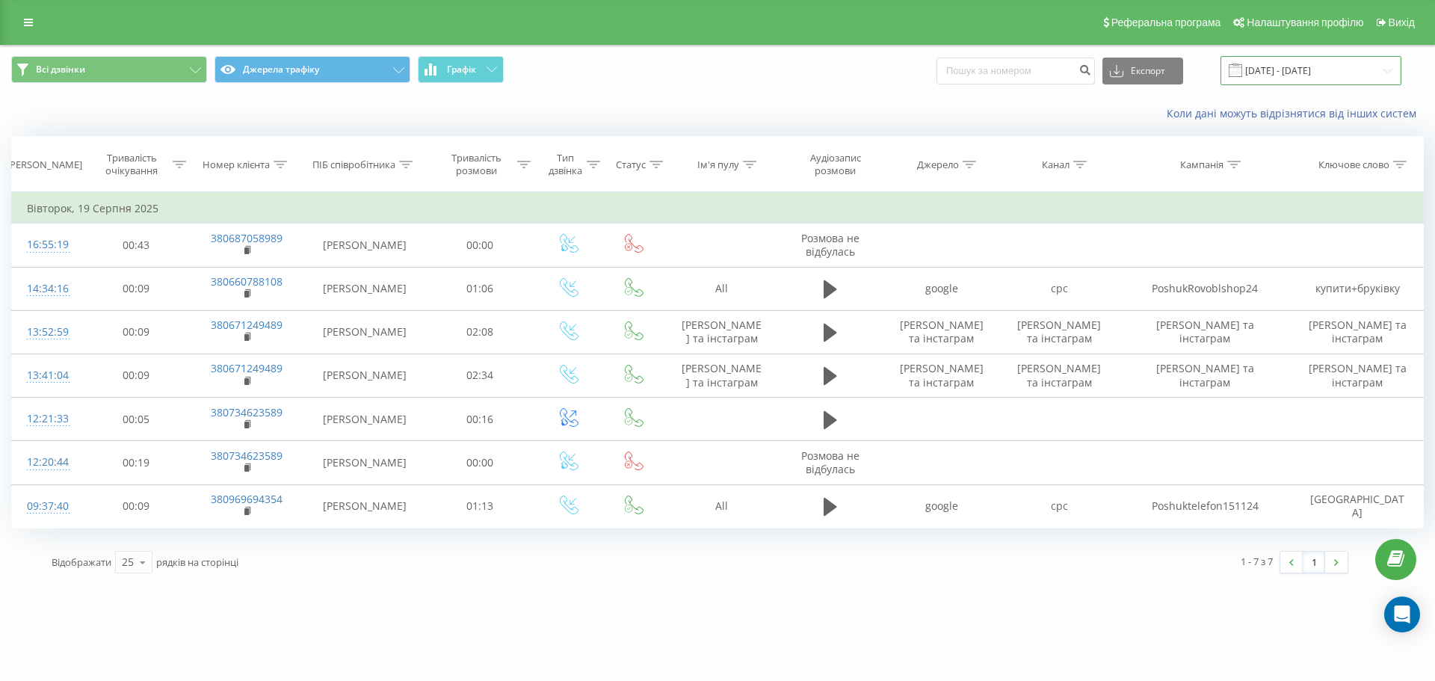
click at [1393, 66] on input "19.08.2025 - 19.08.2025" at bounding box center [1310, 70] width 181 height 29
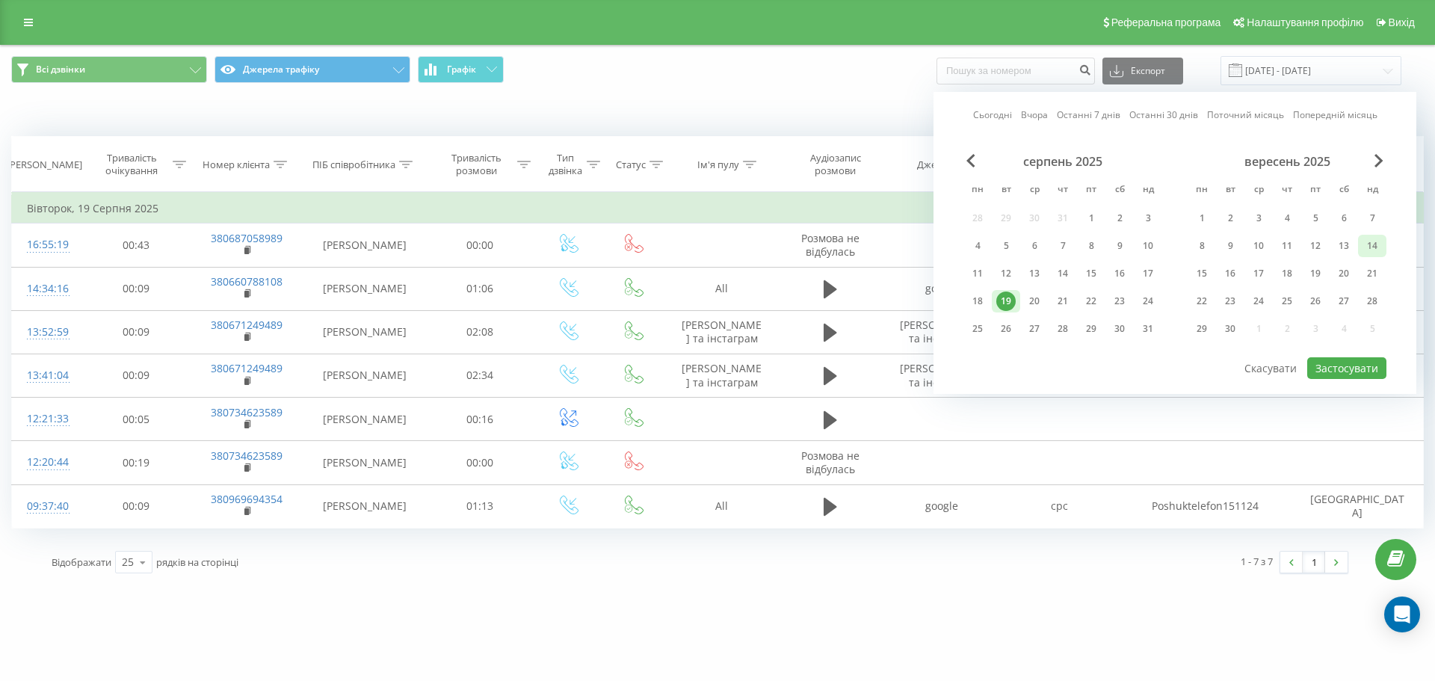
click at [1363, 247] on div "14" at bounding box center [1371, 245] width 19 height 19
click at [1319, 250] on div "12" at bounding box center [1314, 245] width 19 height 19
click at [1035, 300] on div "20" at bounding box center [1033, 300] width 19 height 19
click at [1331, 362] on button "Застосувати" at bounding box center [1346, 368] width 79 height 22
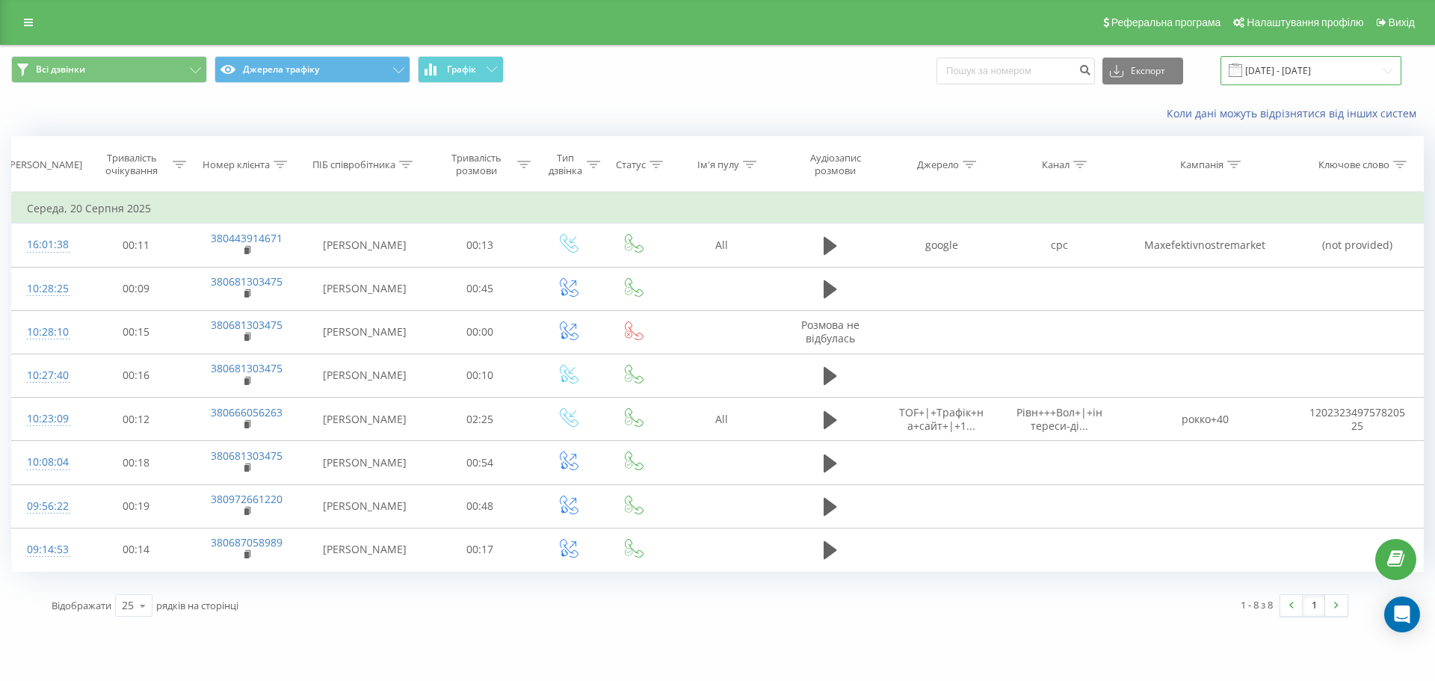
click at [1294, 73] on input "20.08.2025 - 20.08.2025" at bounding box center [1310, 70] width 181 height 29
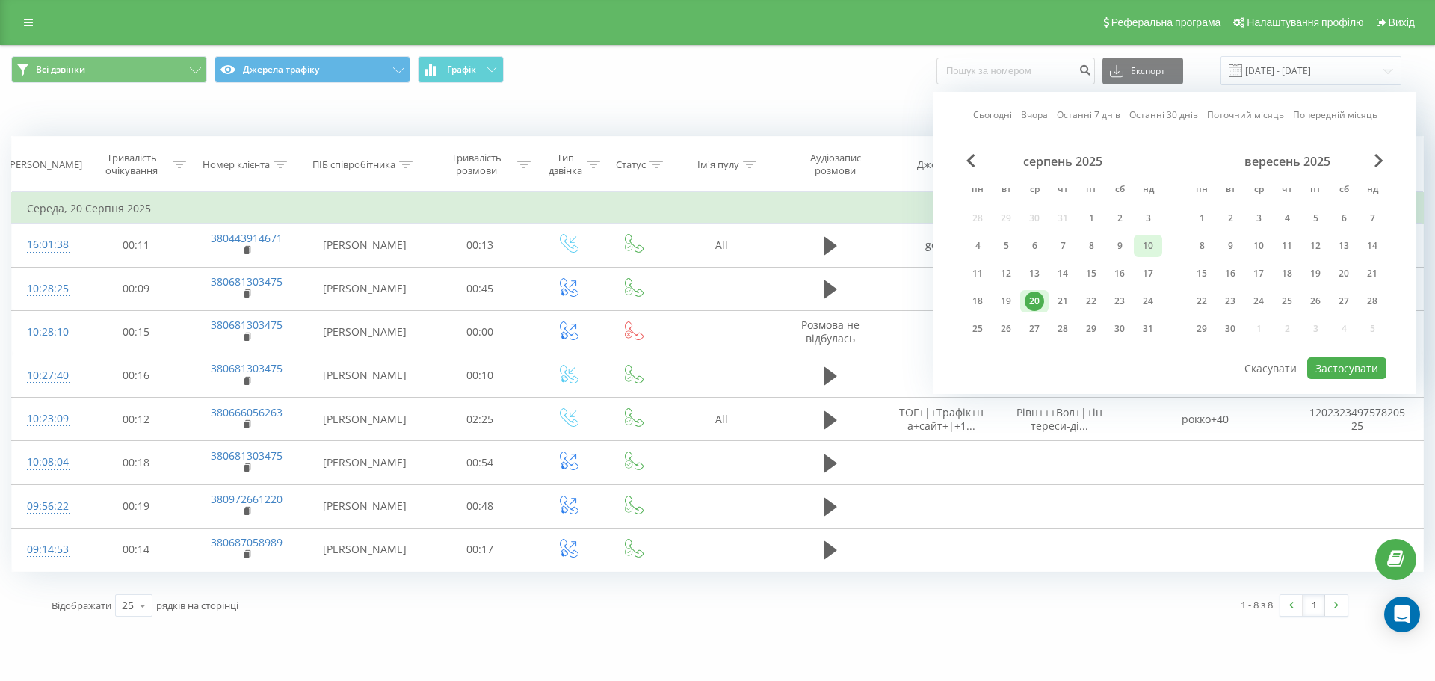
click at [1145, 249] on div "10" at bounding box center [1147, 245] width 19 height 19
click at [1032, 272] on div "13" at bounding box center [1033, 273] width 19 height 19
click at [1086, 272] on div "15" at bounding box center [1090, 273] width 19 height 19
click at [1020, 271] on div "13" at bounding box center [1034, 273] width 28 height 22
click at [1004, 271] on div "12" at bounding box center [1005, 273] width 19 height 19
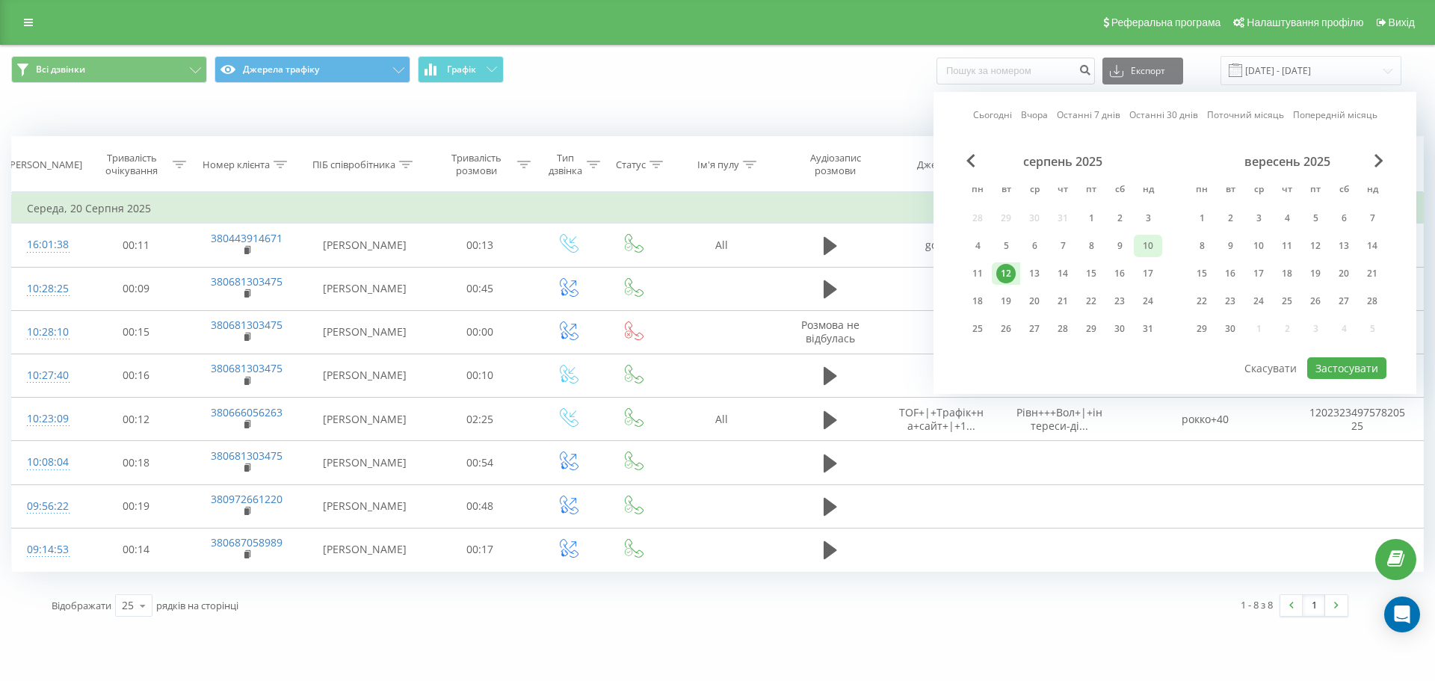
click at [1145, 244] on div "10" at bounding box center [1147, 245] width 19 height 19
click at [1118, 274] on div "16" at bounding box center [1119, 273] width 19 height 19
click at [1145, 245] on div "10" at bounding box center [1147, 245] width 19 height 19
click at [1334, 371] on button "Застосувати" at bounding box center [1346, 368] width 79 height 22
type input "10.08.2025 - 16.08.2025"
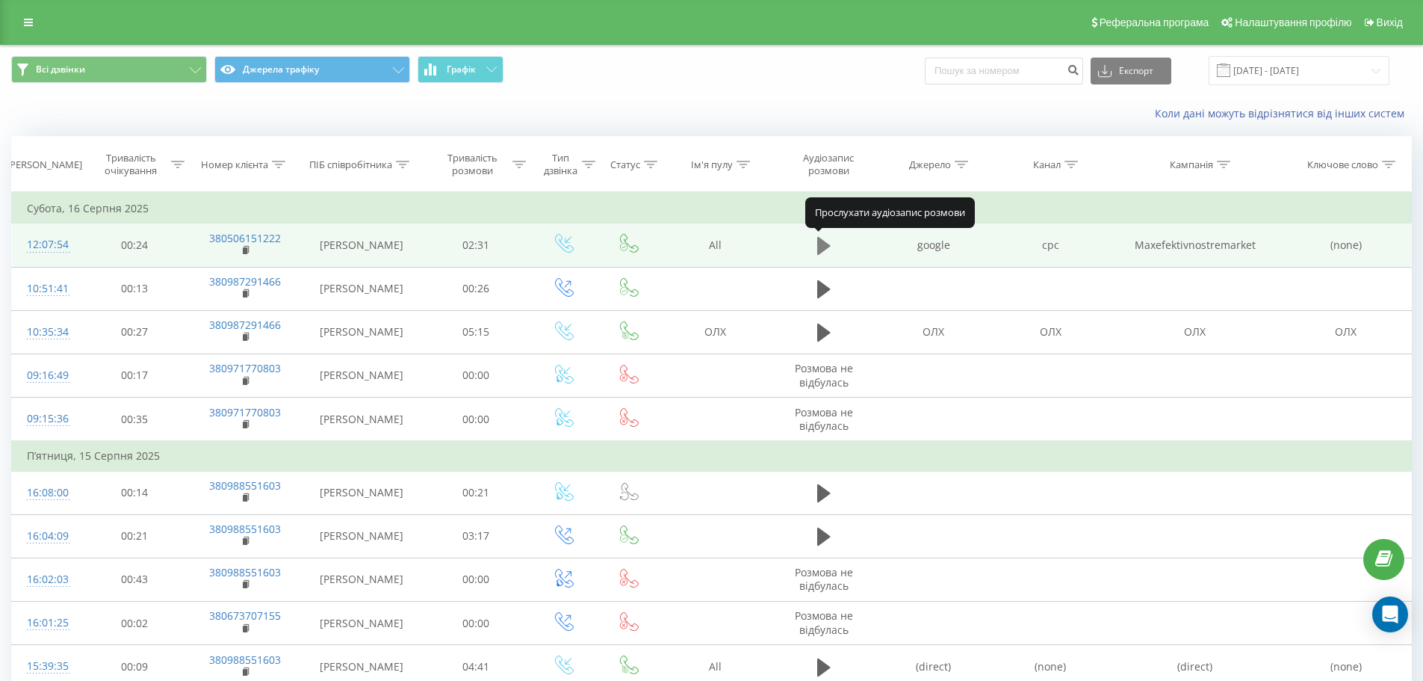
click at [824, 252] on icon at bounding box center [823, 245] width 13 height 21
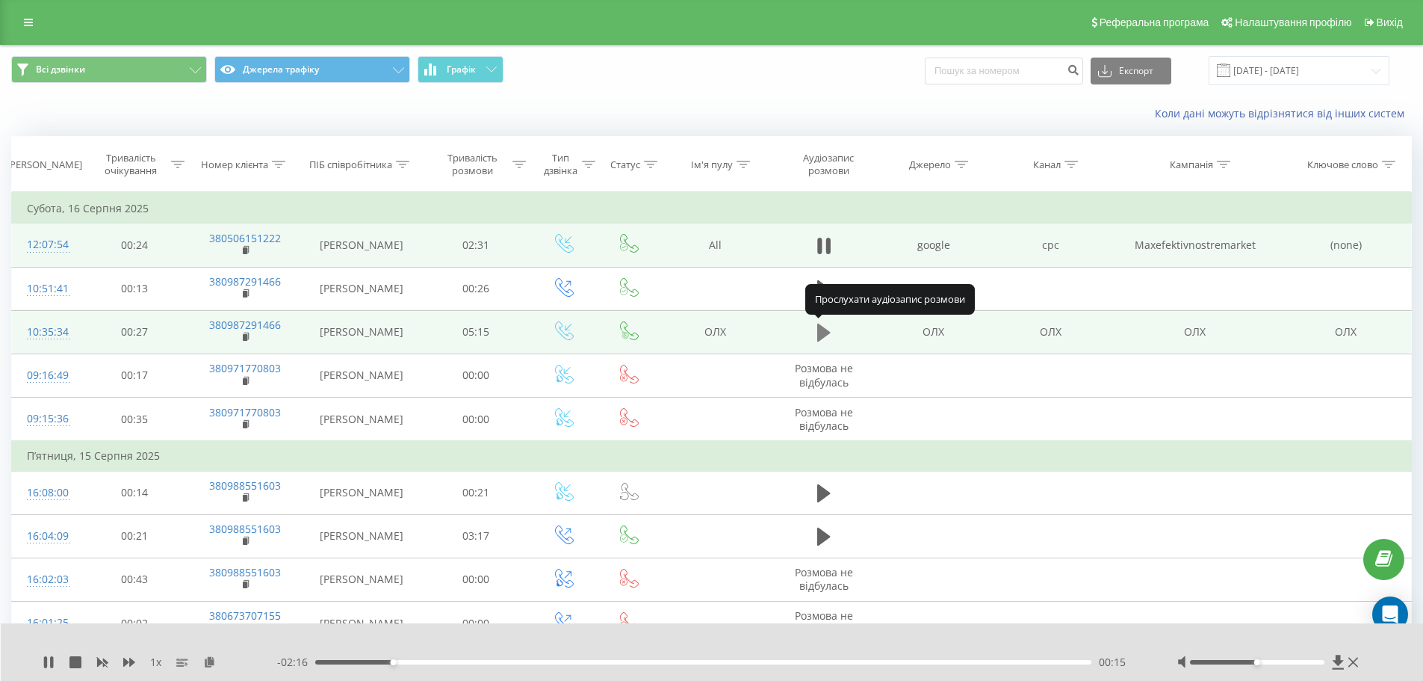
click at [821, 331] on icon at bounding box center [823, 333] width 13 height 18
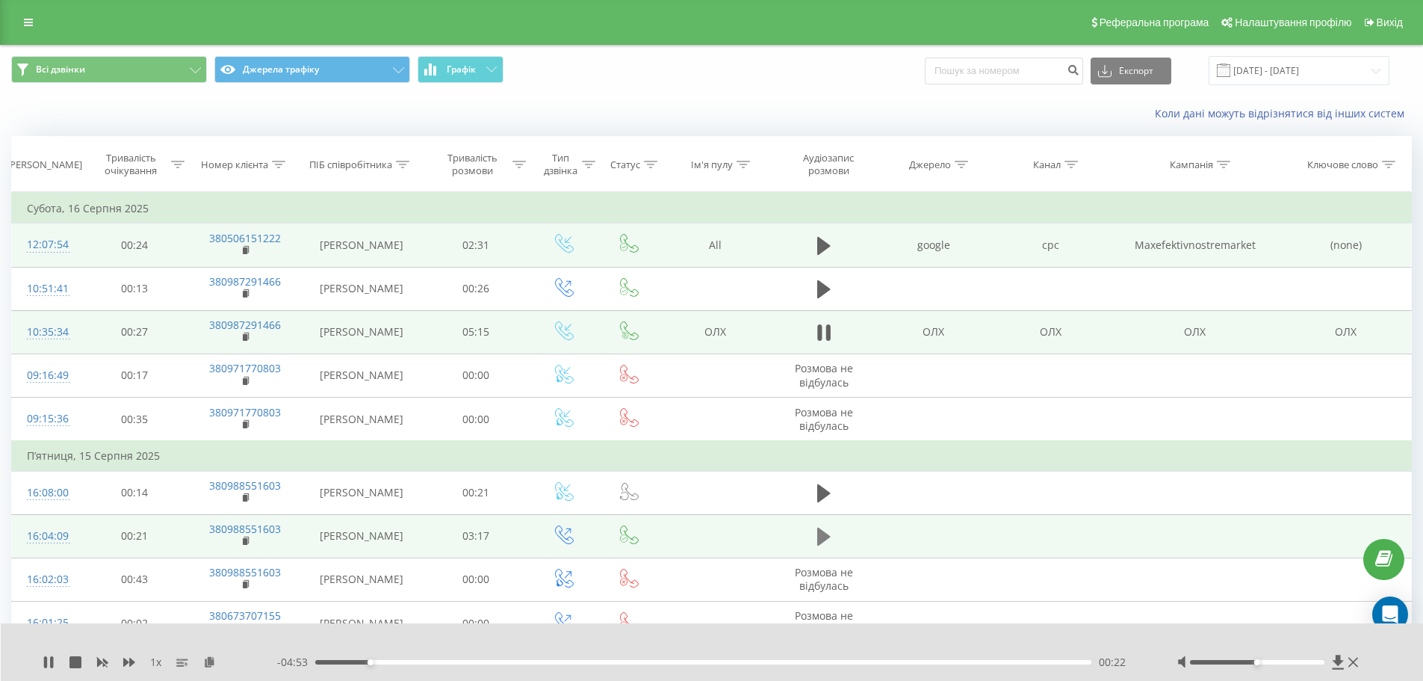
click at [821, 529] on icon at bounding box center [823, 536] width 13 height 21
click at [1020, 75] on input at bounding box center [1004, 71] width 158 height 27
type input "097177"
click at [1080, 69] on icon "submit" at bounding box center [1073, 68] width 13 height 9
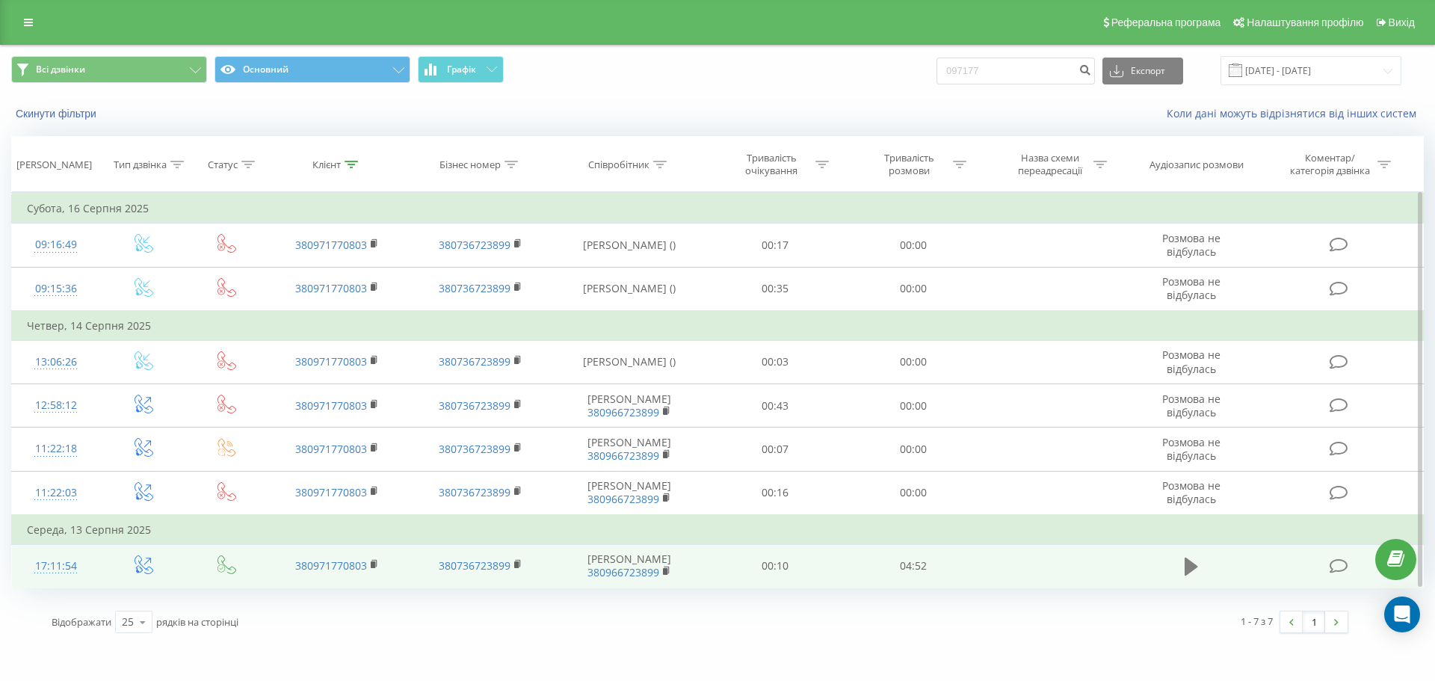
click at [1191, 565] on icon at bounding box center [1190, 566] width 13 height 18
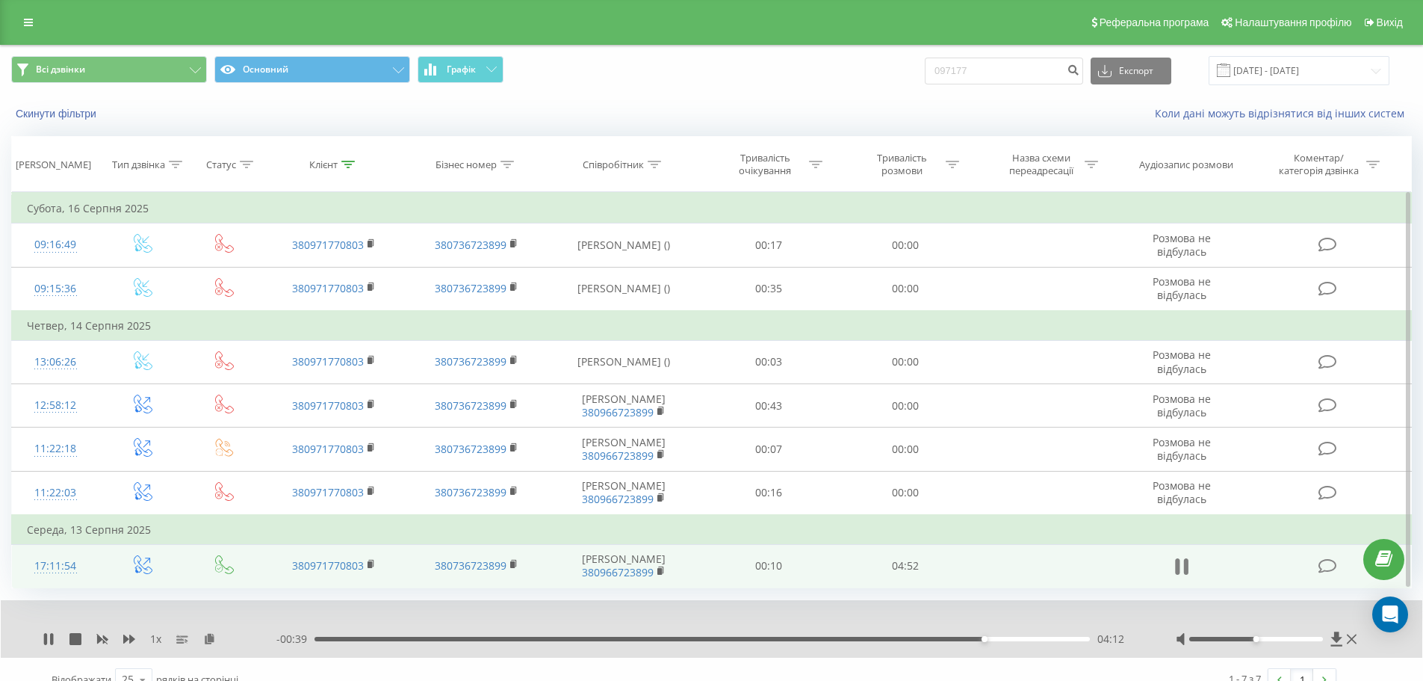
click at [1178, 568] on icon at bounding box center [1177, 566] width 4 height 16
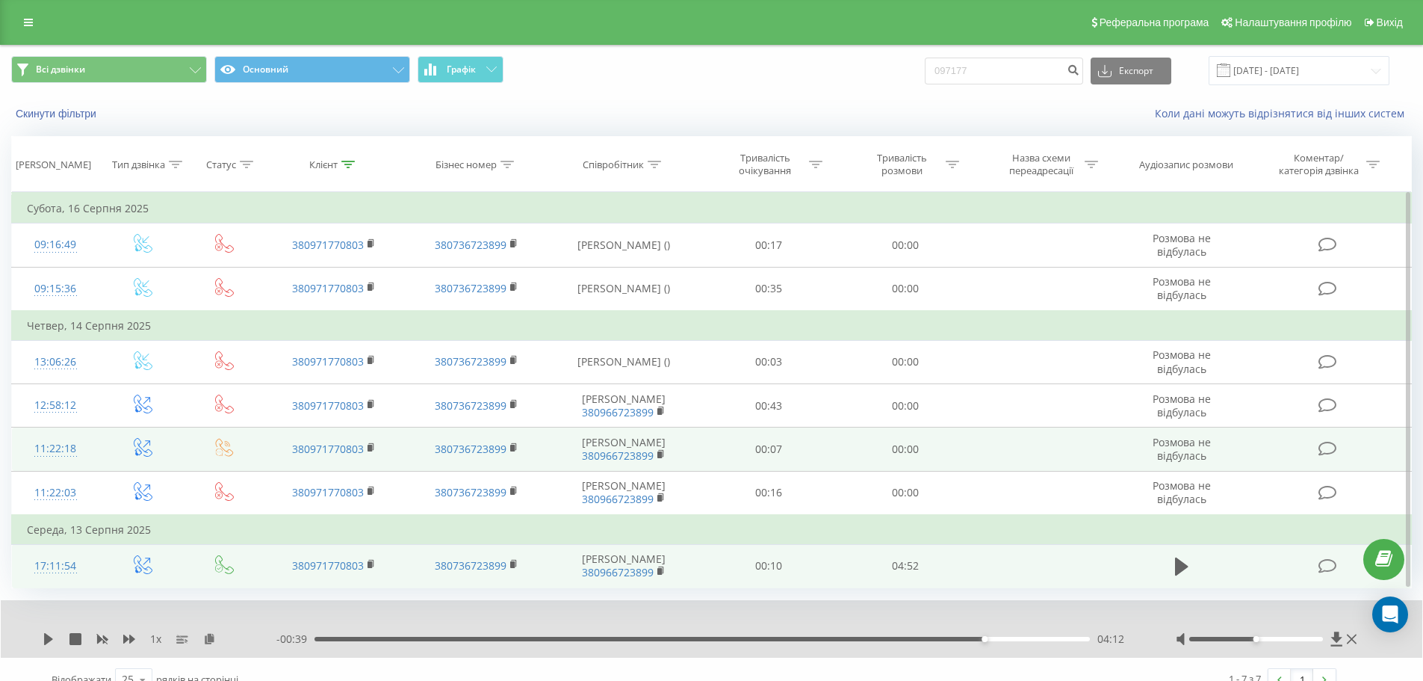
scroll to position [21, 0]
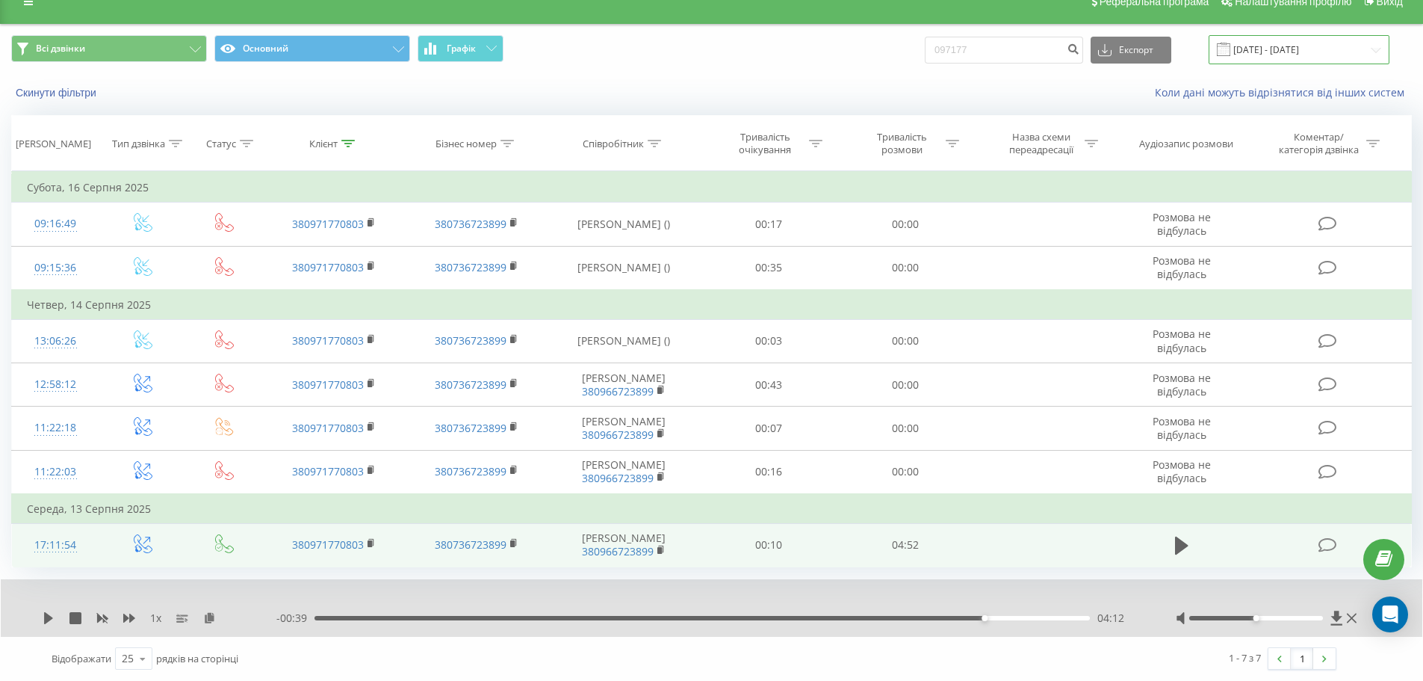
click at [1313, 53] on input "[DATE] - [DATE]" at bounding box center [1299, 49] width 181 height 29
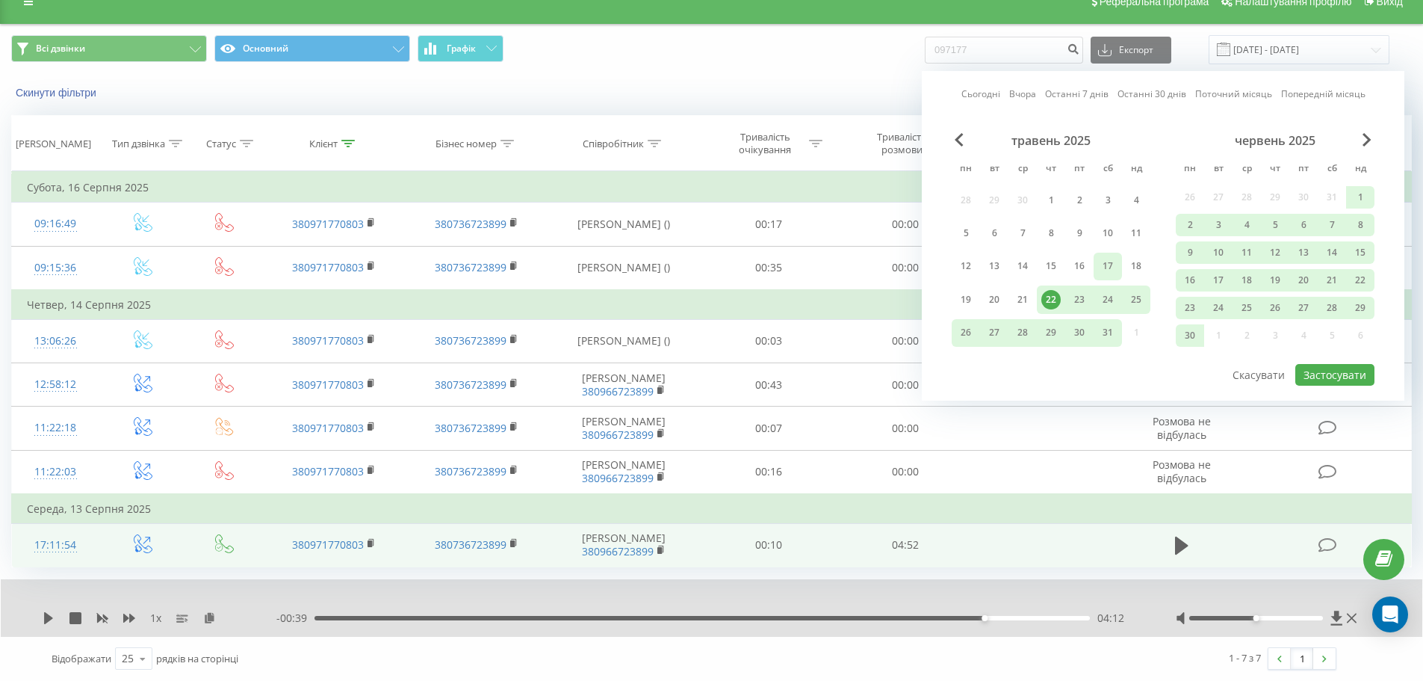
click at [1107, 266] on div "17" at bounding box center [1107, 265] width 19 height 19
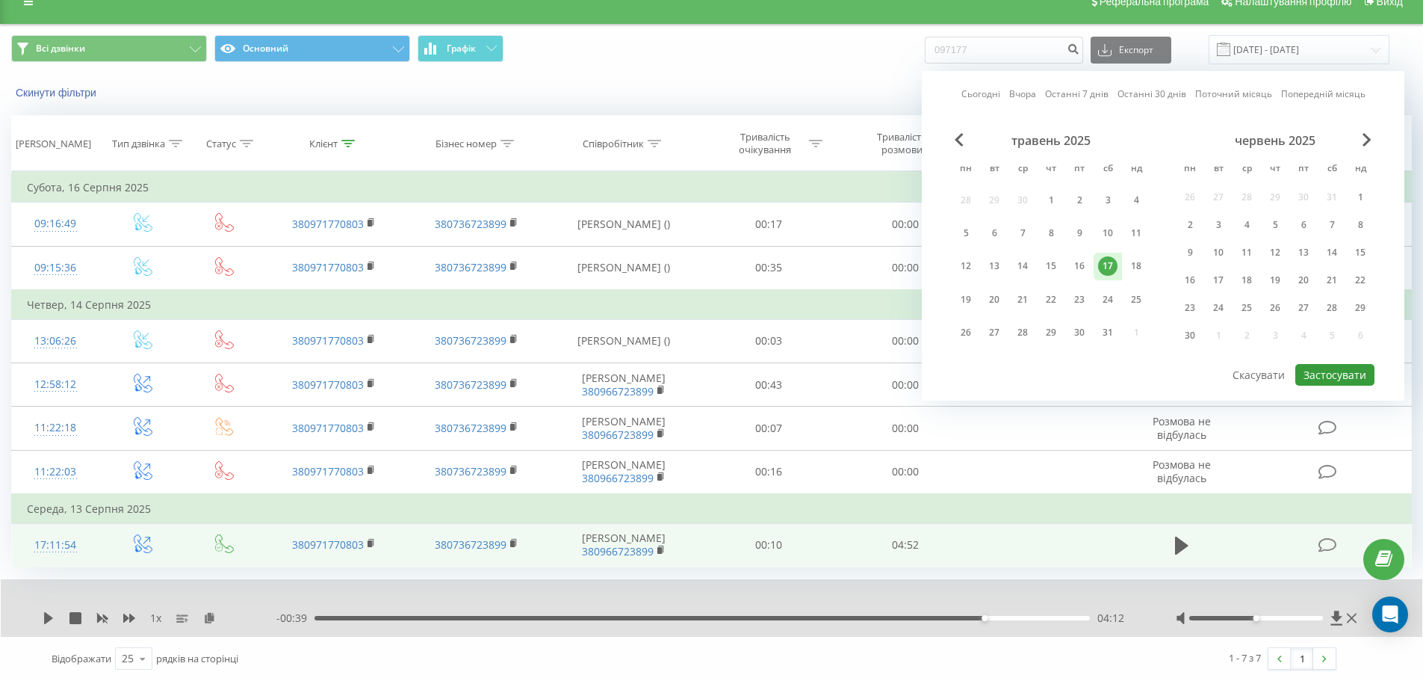
click at [1323, 375] on button "Застосувати" at bounding box center [1335, 375] width 79 height 22
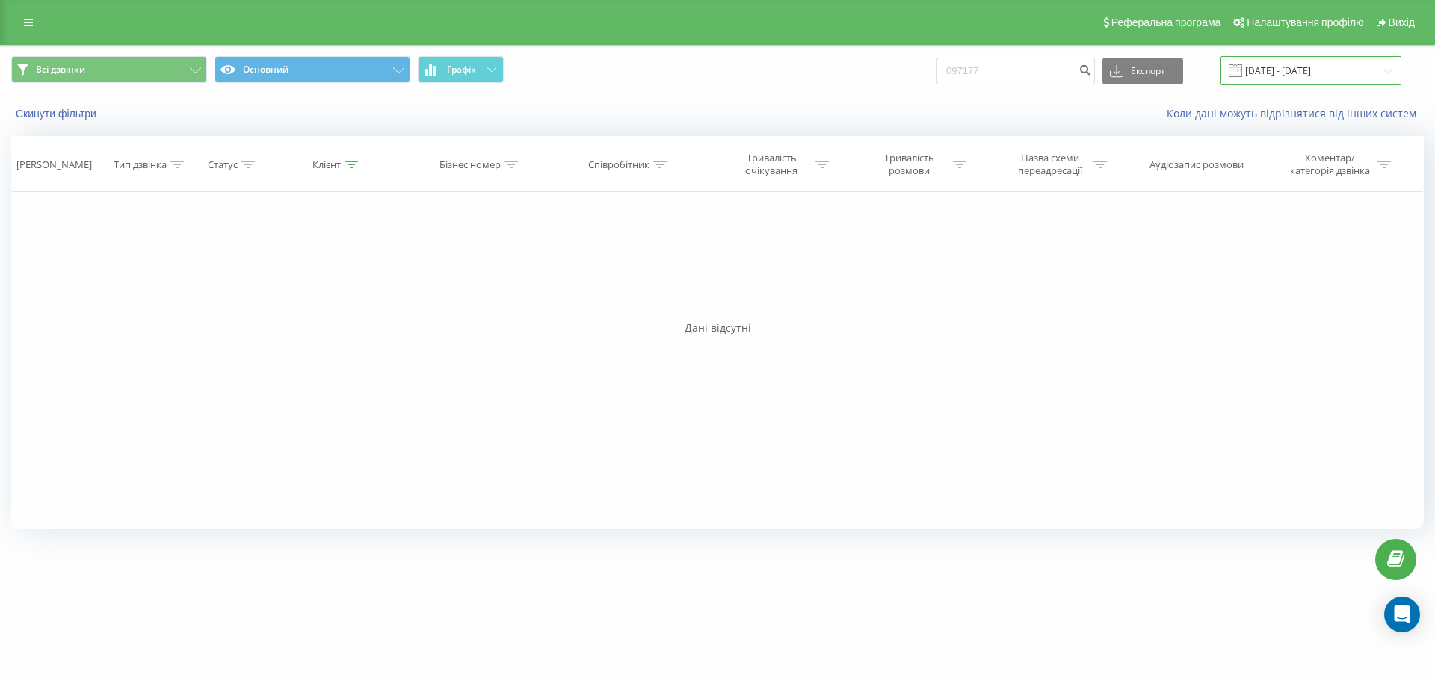
click at [1296, 66] on input "[DATE] - [DATE]" at bounding box center [1310, 70] width 181 height 29
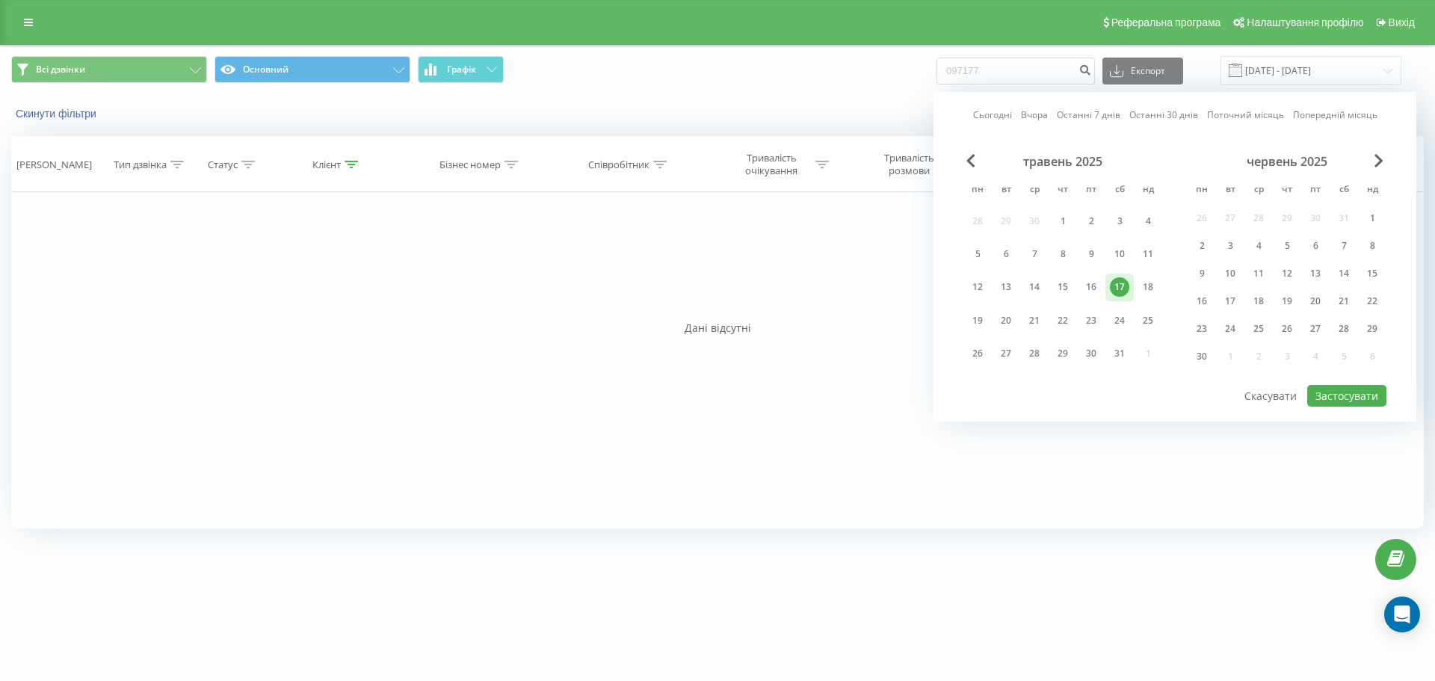
click at [1387, 157] on div "Сьогодні Вчора Останні 7 днів Останні 30 днів Поточний місяць Попередній місяць…" at bounding box center [1174, 256] width 483 height 329
click at [1378, 157] on span "Next Month" at bounding box center [1378, 160] width 9 height 13
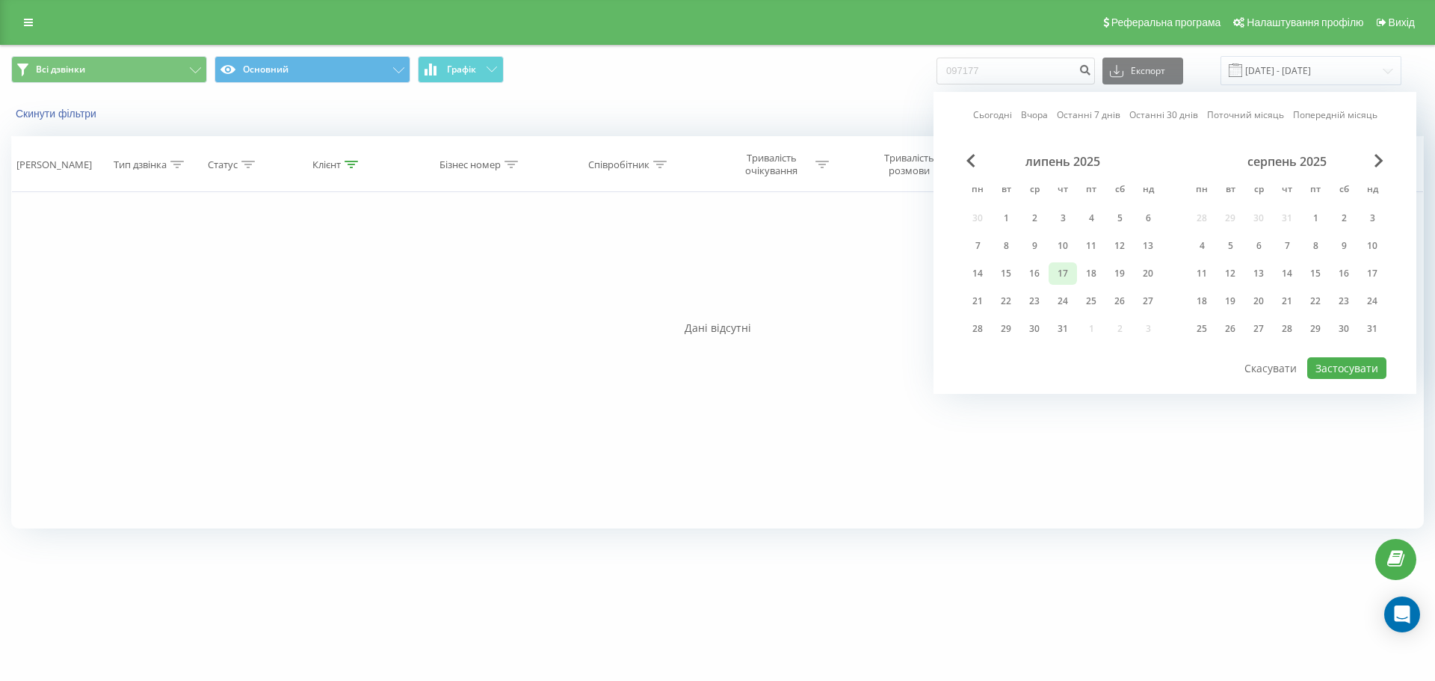
click at [1057, 273] on div "17" at bounding box center [1062, 273] width 19 height 19
click at [1341, 368] on button "Застосувати" at bounding box center [1346, 368] width 79 height 22
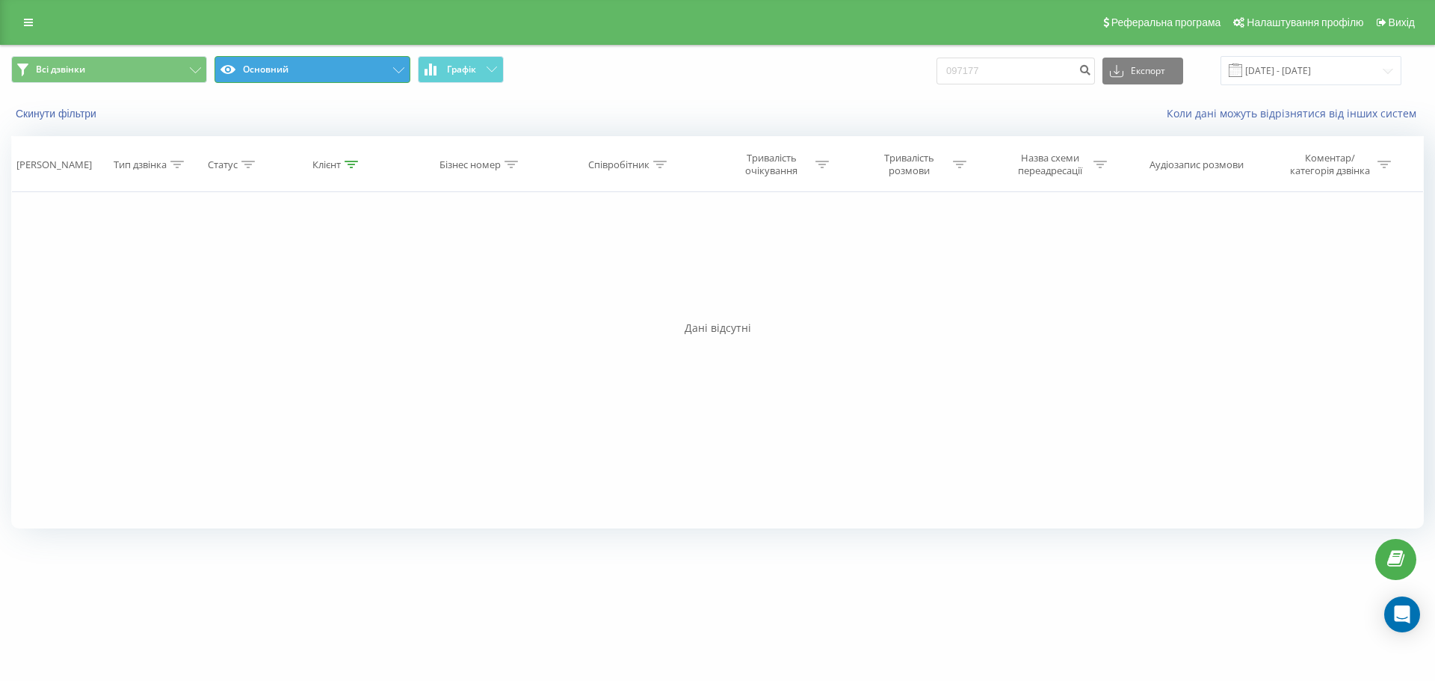
click at [394, 70] on button "Основний" at bounding box center [312, 69] width 196 height 27
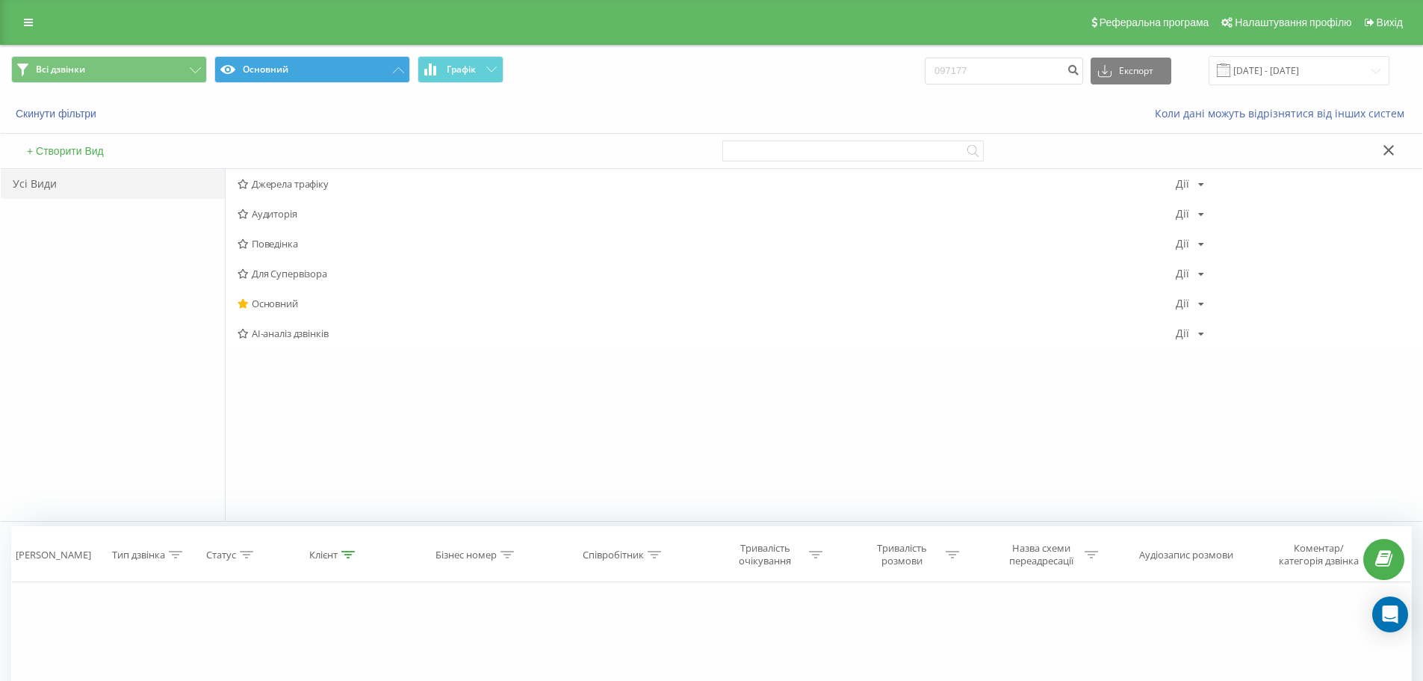
click at [635, 105] on div "Скинути фільтри Коли дані можуть відрізнятися вiд інших систем" at bounding box center [712, 114] width 1422 height 36
click at [315, 185] on span "Джерела трафіку" at bounding box center [707, 184] width 938 height 10
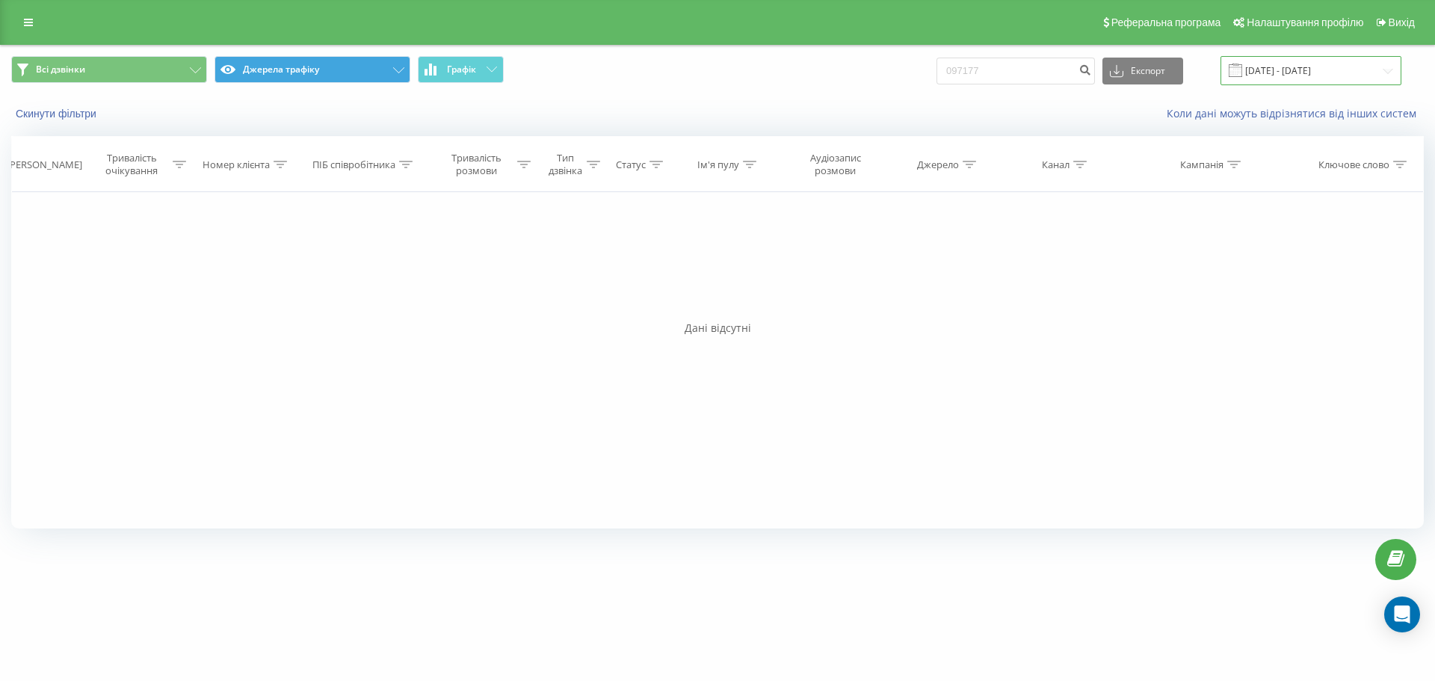
click at [1285, 71] on input "[DATE] - [DATE]" at bounding box center [1310, 70] width 181 height 29
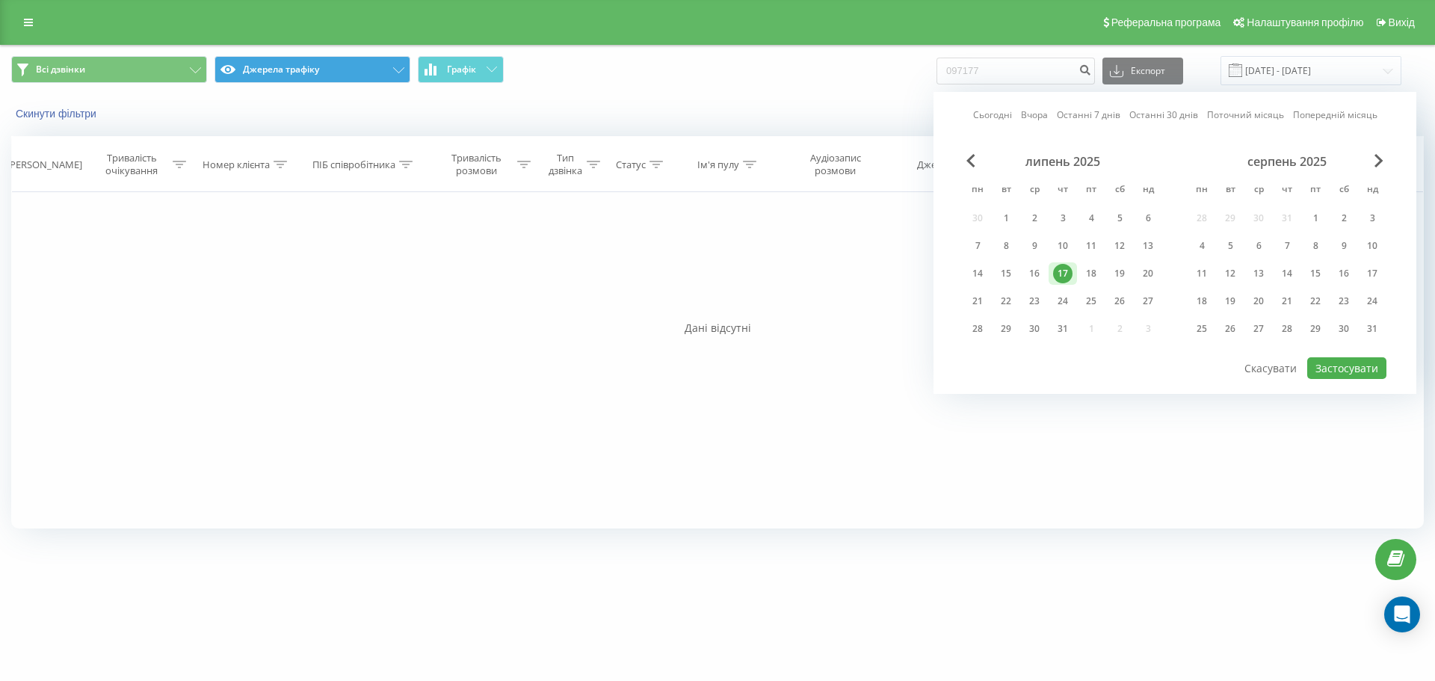
click at [989, 118] on link "Сьогодні" at bounding box center [992, 115] width 39 height 14
click at [1334, 366] on button "Застосувати" at bounding box center [1346, 368] width 79 height 22
type input "[DATE] - [DATE]"
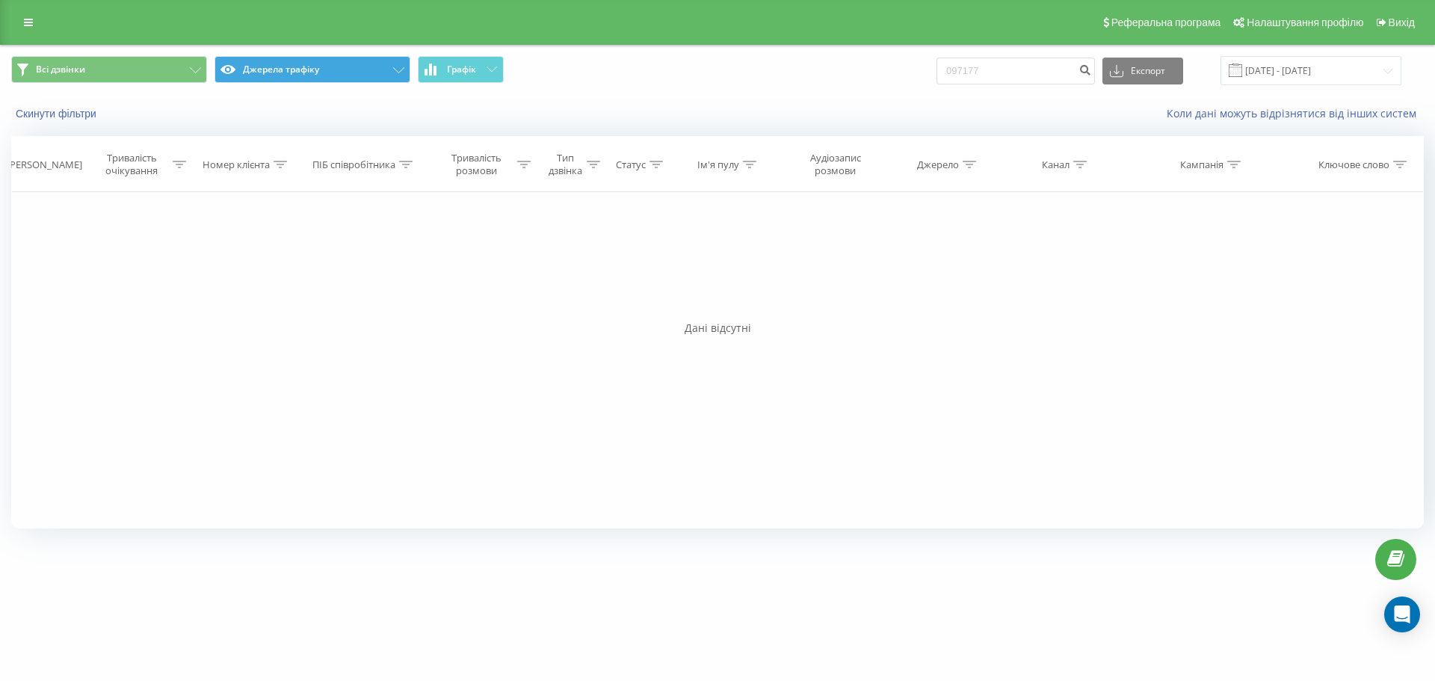
click at [779, 369] on div "Фільтрувати за умовою Дорівнює Скасувати OK Фільтрувати за умовою Містить Скасу…" at bounding box center [717, 360] width 1412 height 336
click at [356, 290] on div "Фільтрувати за умовою Дорівнює Скасувати OK Фільтрувати за умовою Містить Скасу…" at bounding box center [717, 360] width 1412 height 336
click at [1056, 72] on input "097177" at bounding box center [1015, 71] width 158 height 27
drag, startPoint x: 1056, startPoint y: 72, endPoint x: 980, endPoint y: 77, distance: 76.3
click at [980, 77] on input "097177" at bounding box center [1015, 71] width 158 height 27
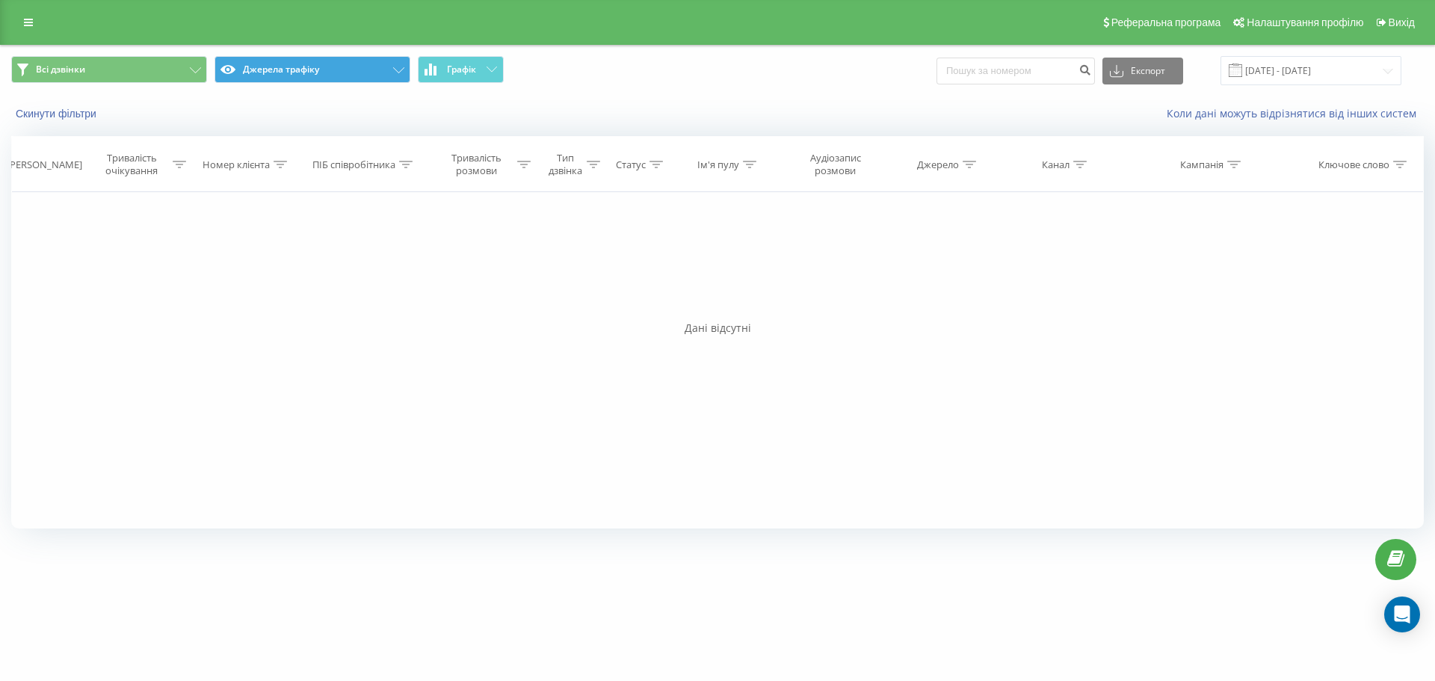
click at [1086, 260] on div "Фільтрувати за умовою Дорівнює Скасувати OK Фільтрувати за умовою Містить Скасу…" at bounding box center [717, 360] width 1412 height 336
click at [1091, 72] on icon "submit" at bounding box center [1084, 68] width 13 height 9
click at [1322, 75] on input "[DATE] - [DATE]" at bounding box center [1310, 70] width 181 height 29
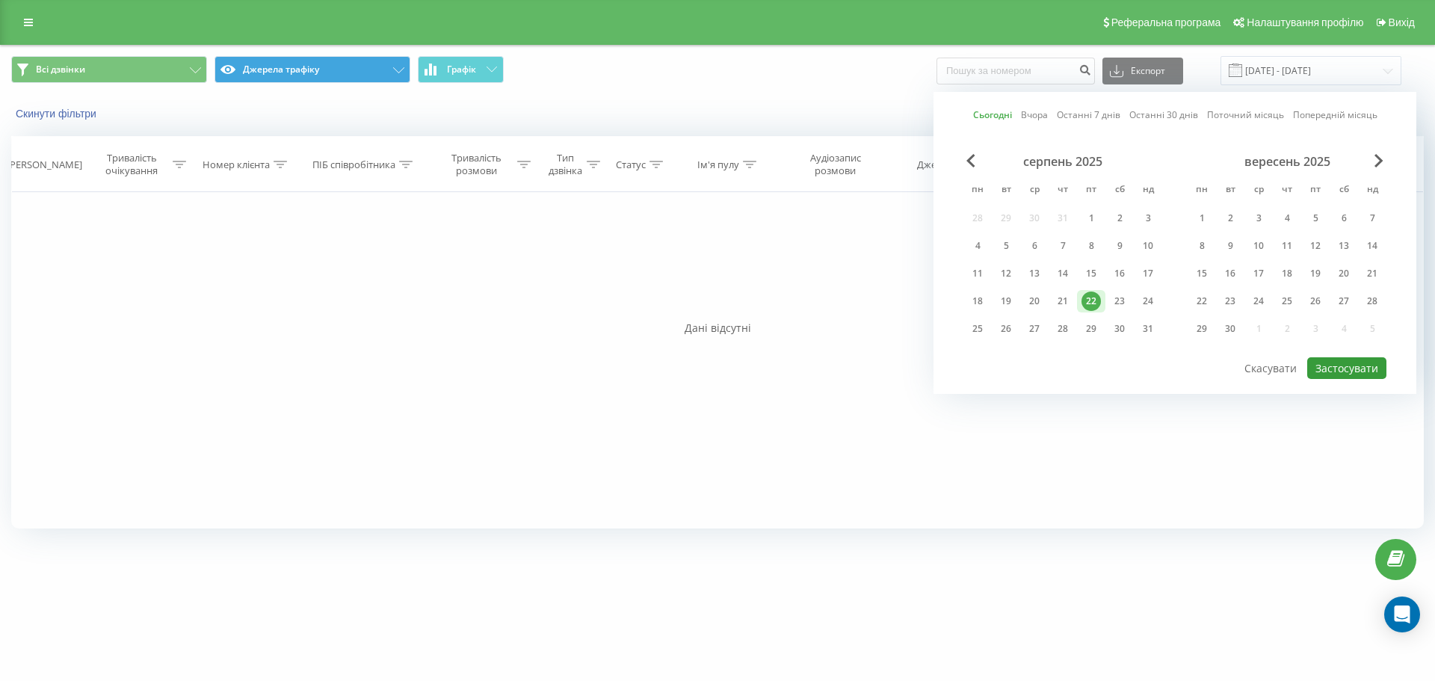
click at [1355, 362] on button "Застосувати" at bounding box center [1346, 368] width 79 height 22
